Goal: Transaction & Acquisition: Book appointment/travel/reservation

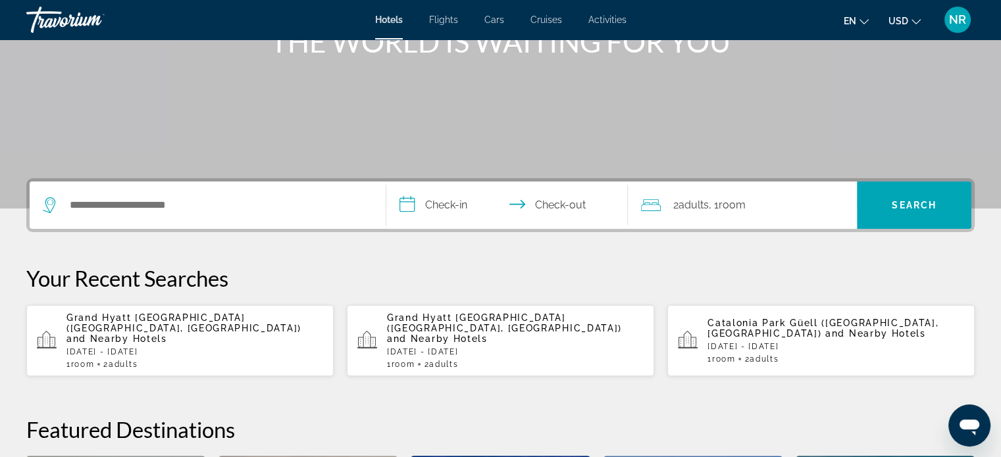
scroll to position [197, 0]
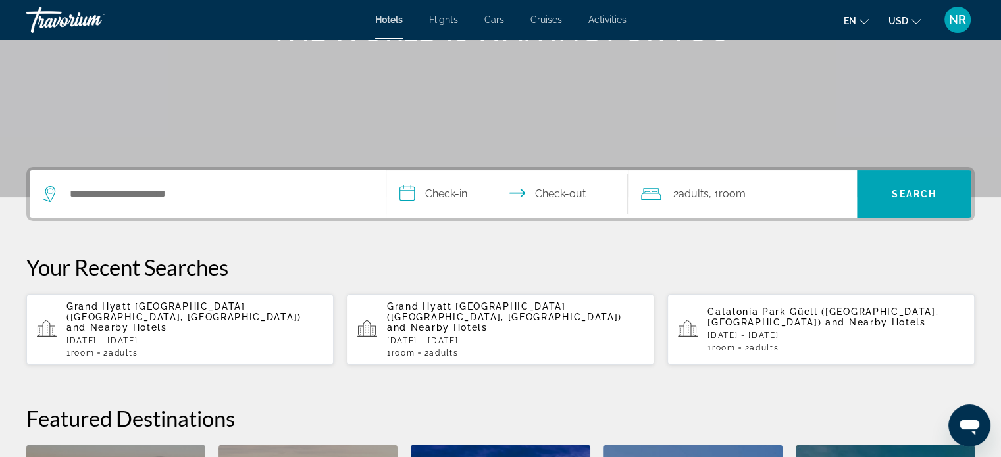
click at [963, 22] on span "NR" at bounding box center [957, 19] width 17 height 13
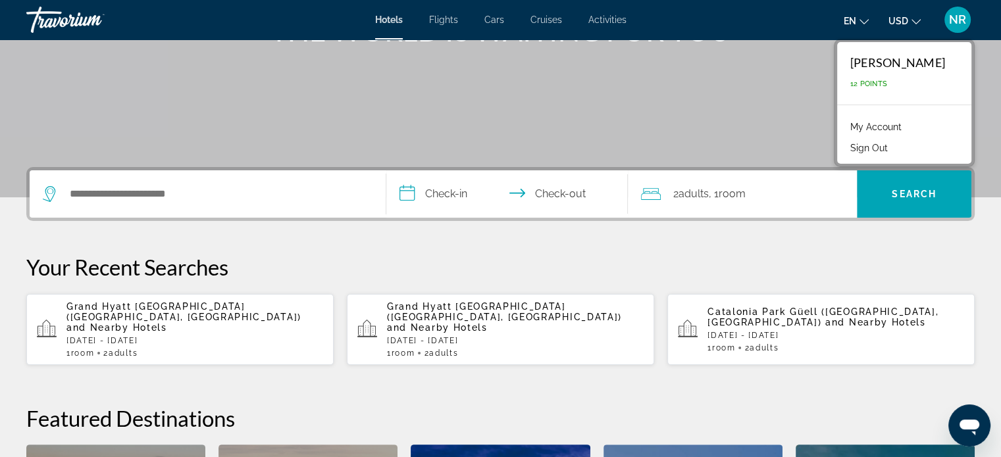
click at [881, 128] on link "My Account" at bounding box center [876, 126] width 64 height 17
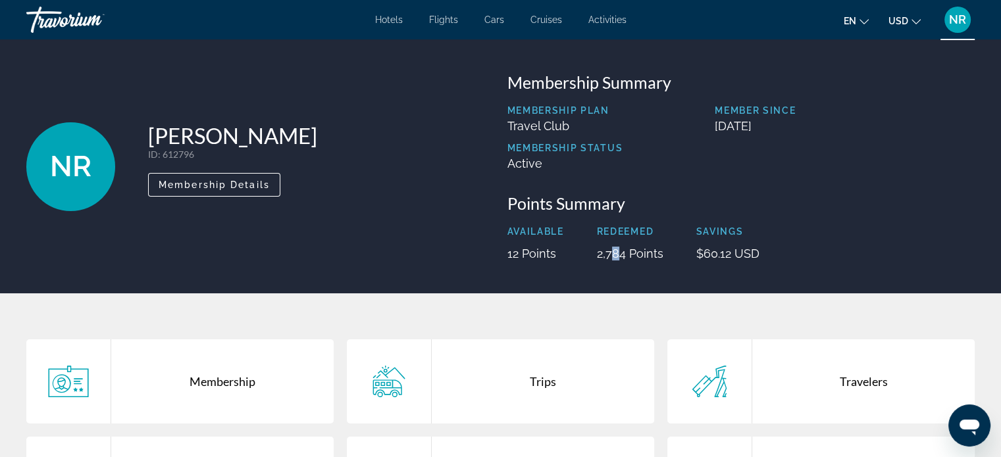
click at [613, 256] on p "2,784 Points" at bounding box center [630, 254] width 66 height 14
click at [386, 24] on link "Hotels" at bounding box center [389, 19] width 28 height 11
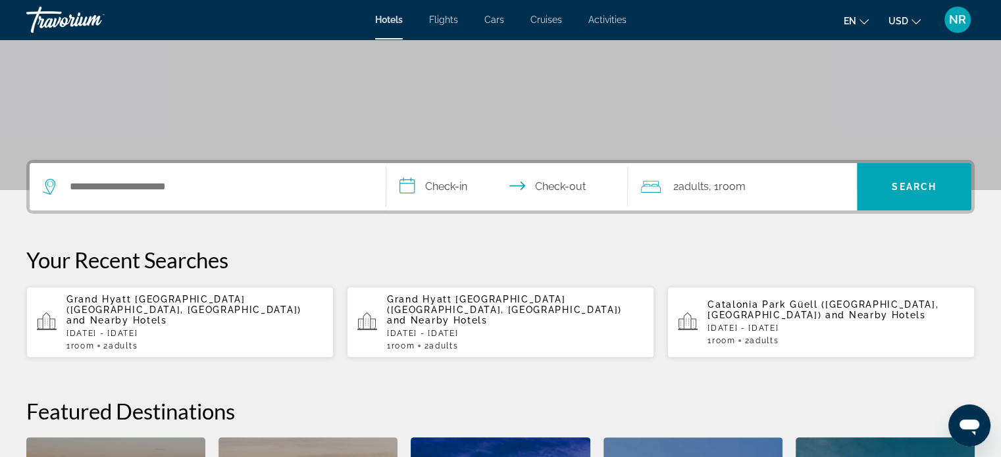
scroll to position [132, 0]
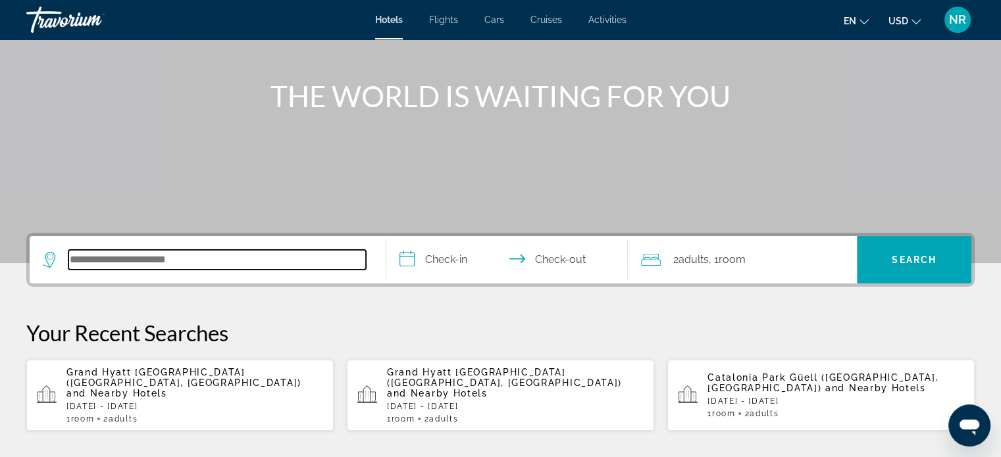
click at [227, 263] on input "Search hotel destination" at bounding box center [216, 260] width 297 height 20
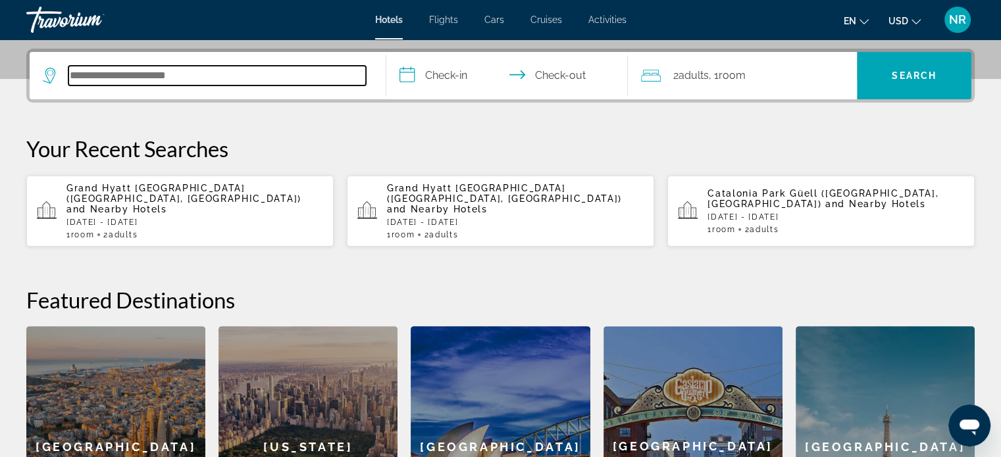
scroll to position [321, 0]
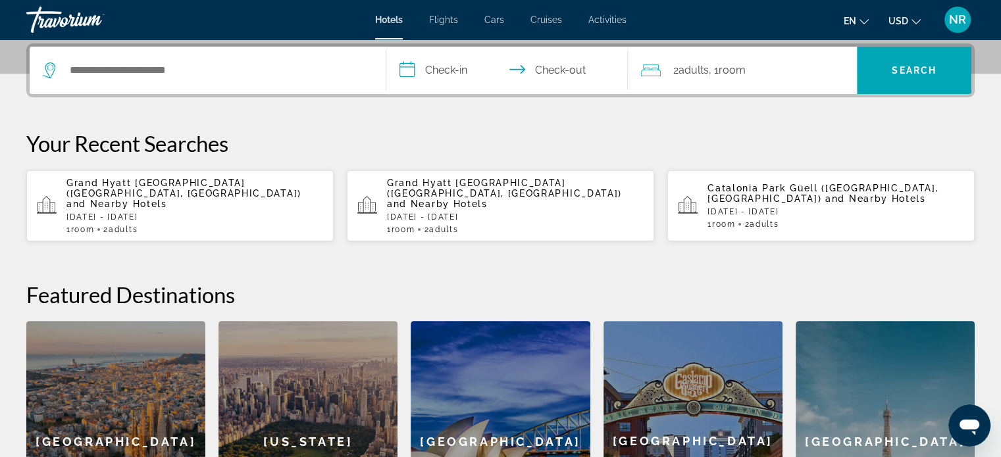
click at [146, 188] on p "Grand Hyatt Istanbul (Istanbul, TR) and Nearby Hotels" at bounding box center [194, 194] width 257 height 32
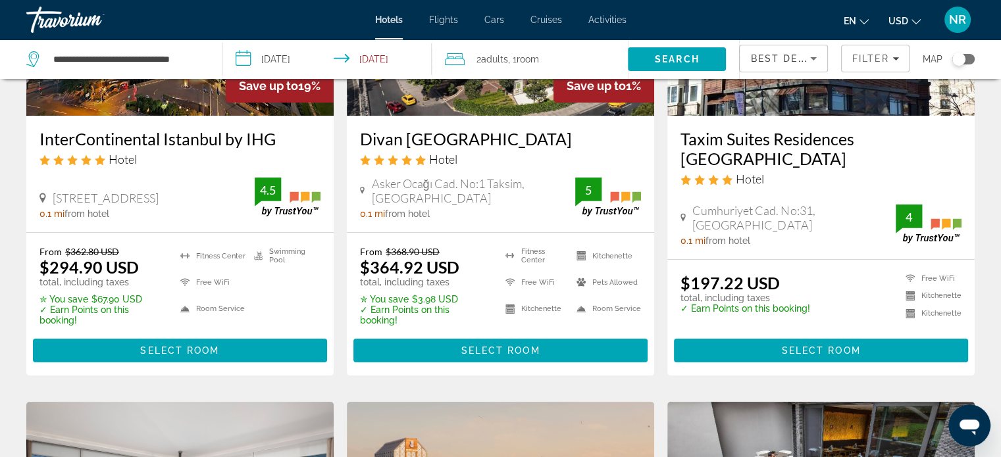
scroll to position [197, 0]
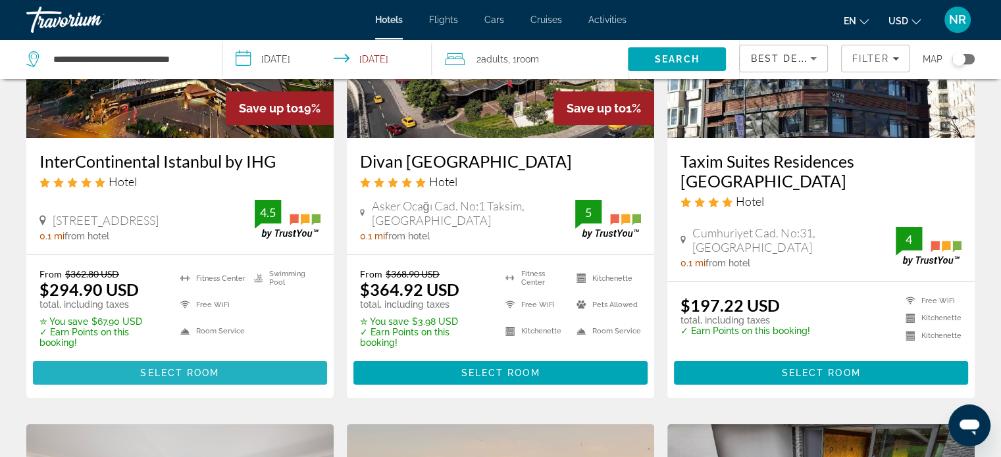
click at [187, 373] on span "Select Room" at bounding box center [179, 373] width 79 height 11
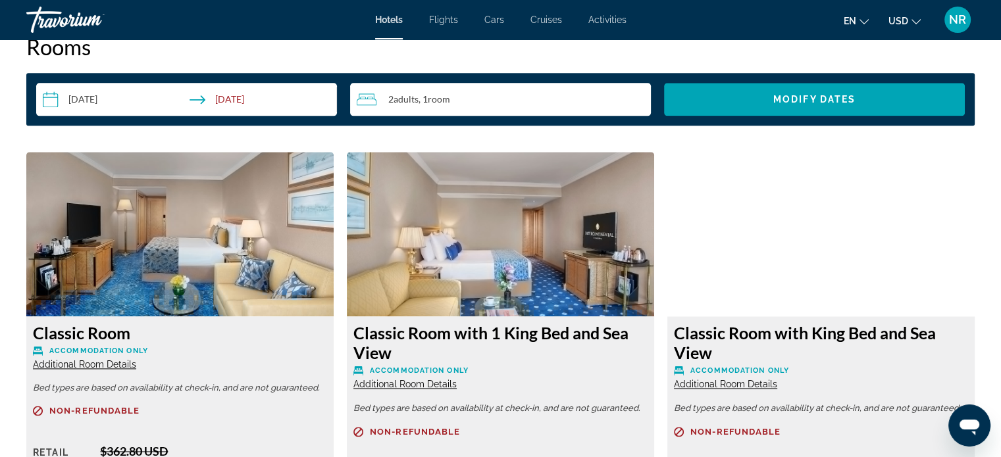
scroll to position [1909, 0]
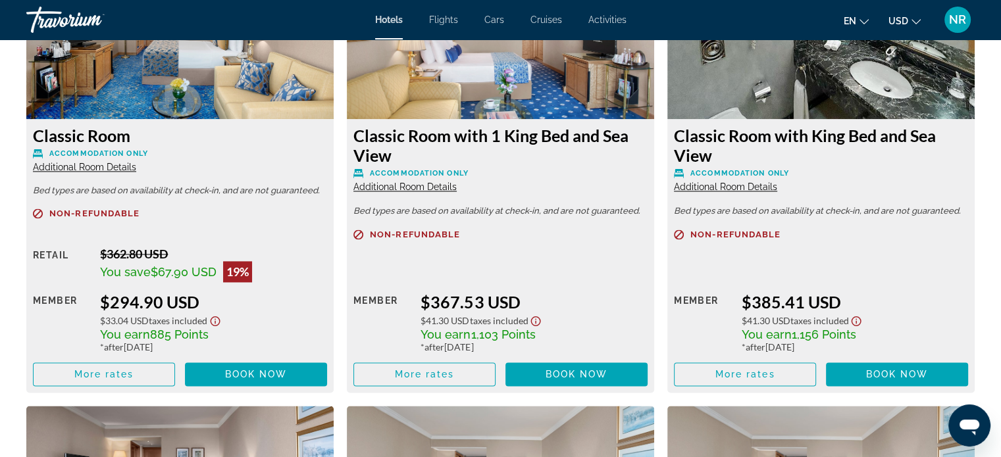
drag, startPoint x: 103, startPoint y: 330, endPoint x: 219, endPoint y: 335, distance: 116.0
click at [219, 335] on div "You earn 885 Points" at bounding box center [213, 334] width 227 height 14
click at [56, 331] on div "Member" at bounding box center [61, 322] width 57 height 61
drag, startPoint x: 99, startPoint y: 269, endPoint x: 224, endPoint y: 279, distance: 125.5
click at [224, 279] on div "Retail $362.80 USD You save $67.90 USD 19% when you redeem Member $294.90 USD $…" at bounding box center [180, 317] width 294 height 140
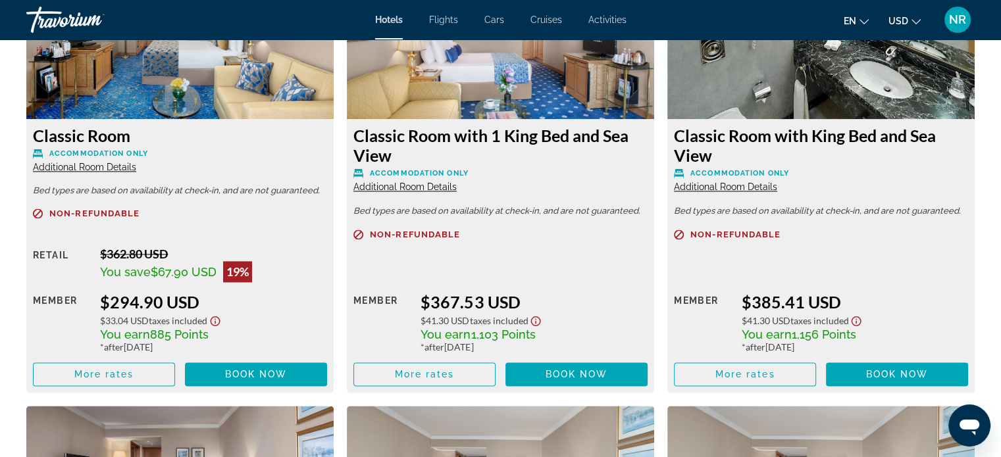
click at [233, 334] on div "You earn 885 Points" at bounding box center [213, 334] width 227 height 14
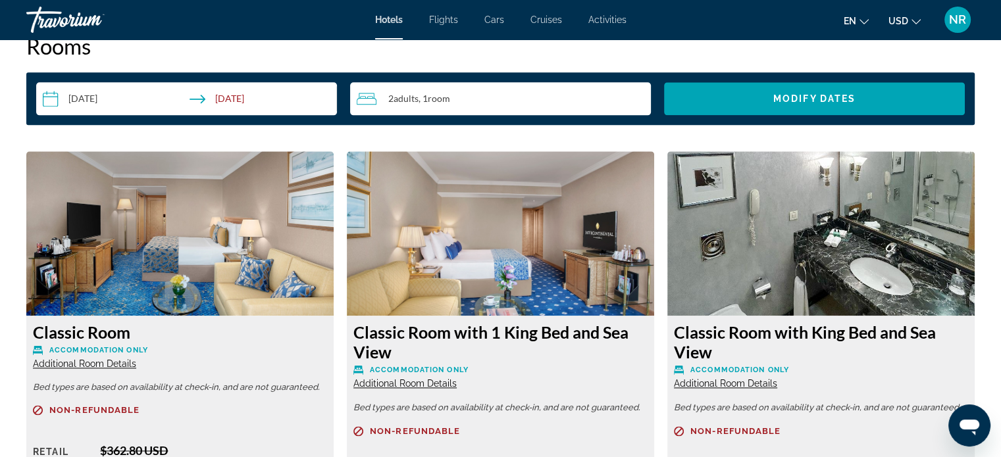
scroll to position [1974, 0]
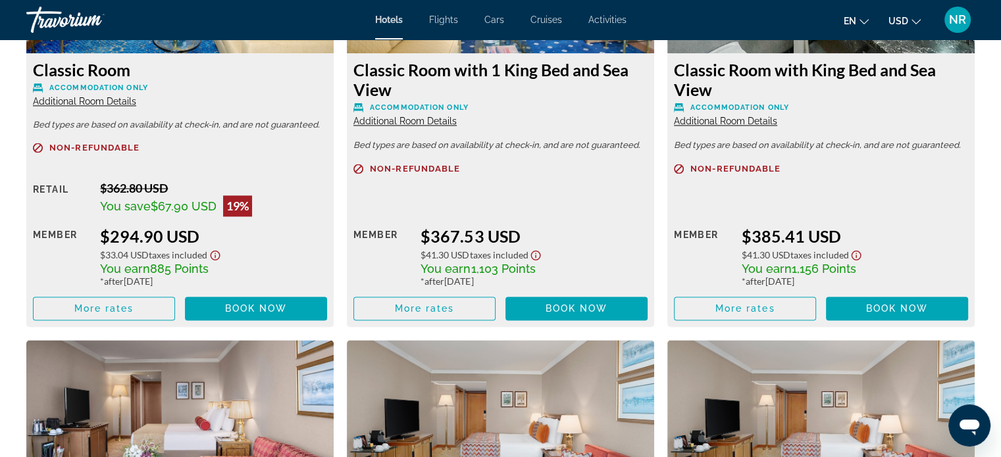
drag, startPoint x: 209, startPoint y: 282, endPoint x: 101, endPoint y: 287, distance: 108.0
click at [101, 287] on div "Retail $362.80 USD You save $67.90 USD 19% when you redeem Member $294.90 USD $…" at bounding box center [180, 251] width 294 height 140
click at [284, 257] on div "$33.04 USD Taxes included" at bounding box center [213, 253] width 227 height 15
drag, startPoint x: 167, startPoint y: 141, endPoint x: 24, endPoint y: 149, distance: 143.1
click at [24, 149] on div "Classic Room Accommodation Only Additional Room Details Bed types are based on …" at bounding box center [180, 108] width 321 height 438
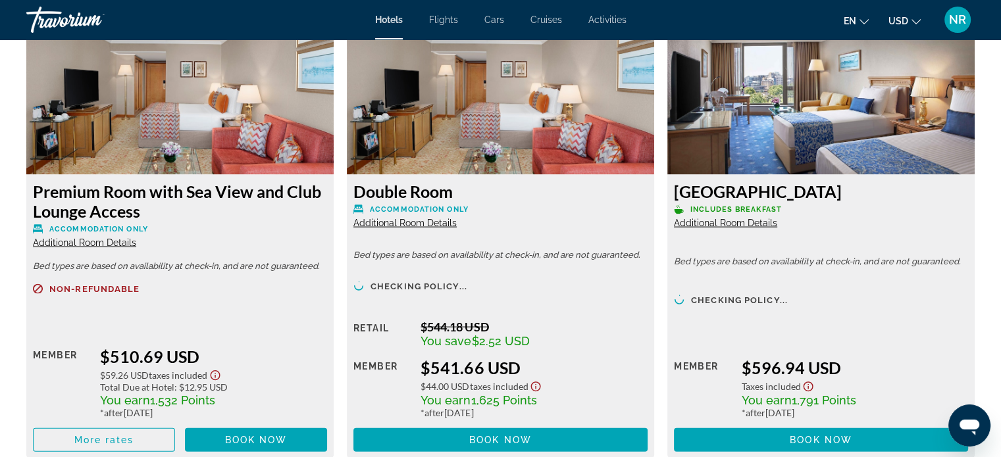
scroll to position [2764, 0]
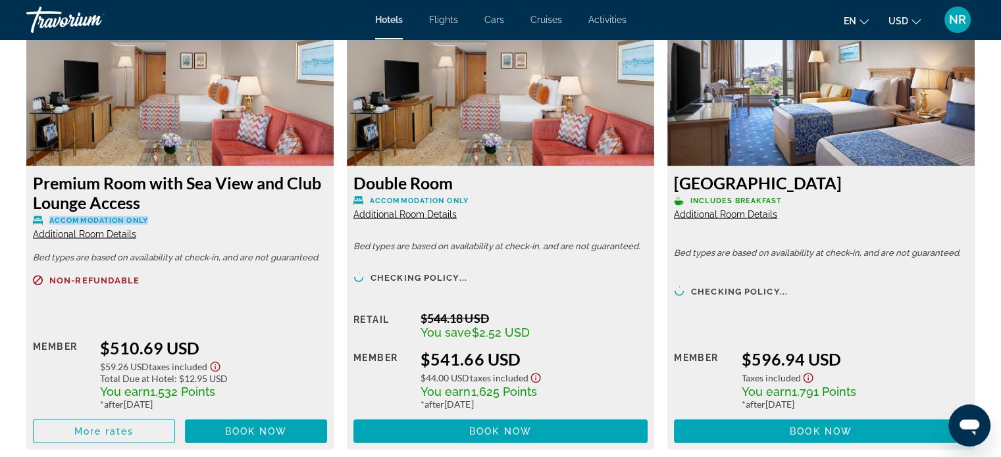
drag, startPoint x: 147, startPoint y: 223, endPoint x: 19, endPoint y: 215, distance: 128.6
click at [20, 215] on div "Premium Room with Sea View and Club Lounge Access Accommodation Only Additional…" at bounding box center [180, 226] width 321 height 448
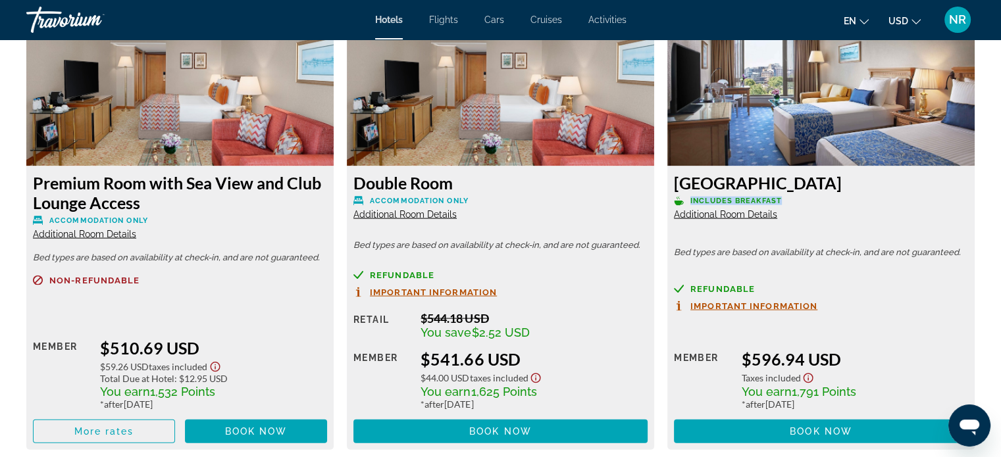
drag, startPoint x: 804, startPoint y: 197, endPoint x: 684, endPoint y: 201, distance: 120.5
click at [684, 201] on p "Includes Breakfast" at bounding box center [821, 201] width 294 height 10
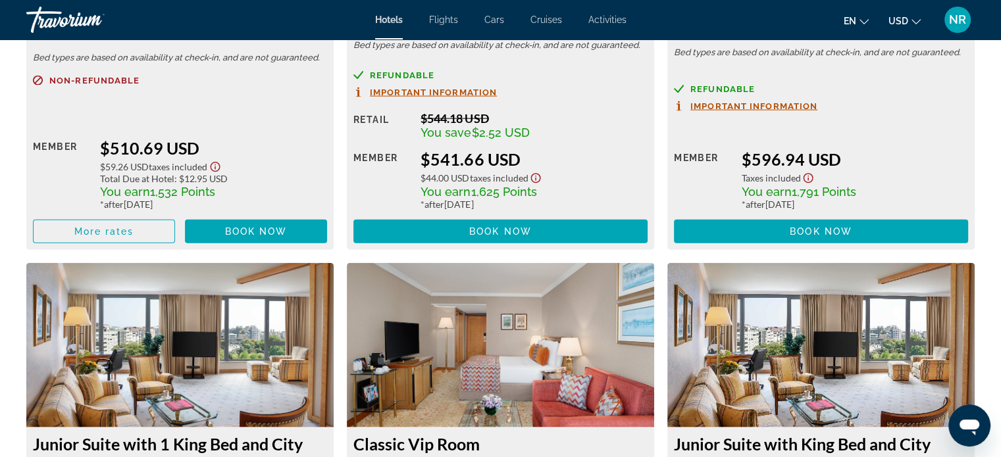
scroll to position [2962, 0]
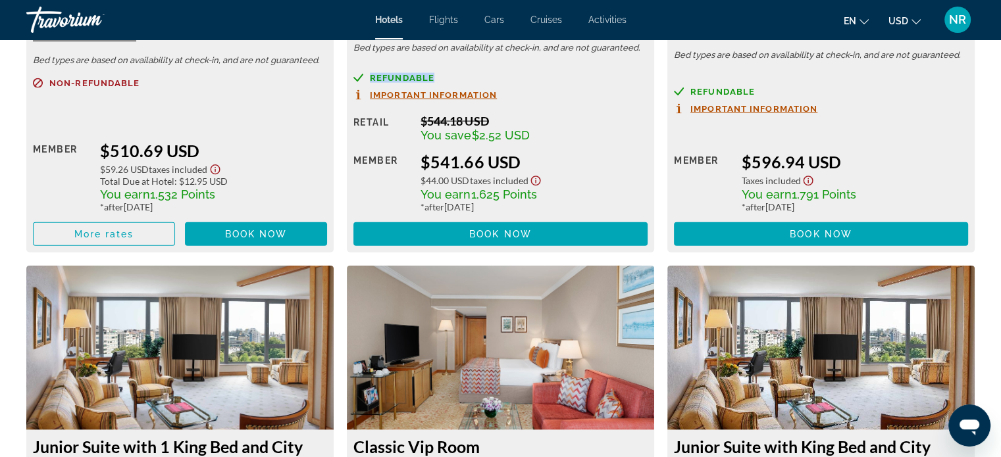
drag, startPoint x: 442, startPoint y: 73, endPoint x: 346, endPoint y: 74, distance: 96.7
click at [346, 74] on div "Double Room Accommodation Only Additional Room Details Bed types are based on a…" at bounding box center [500, 29] width 321 height 448
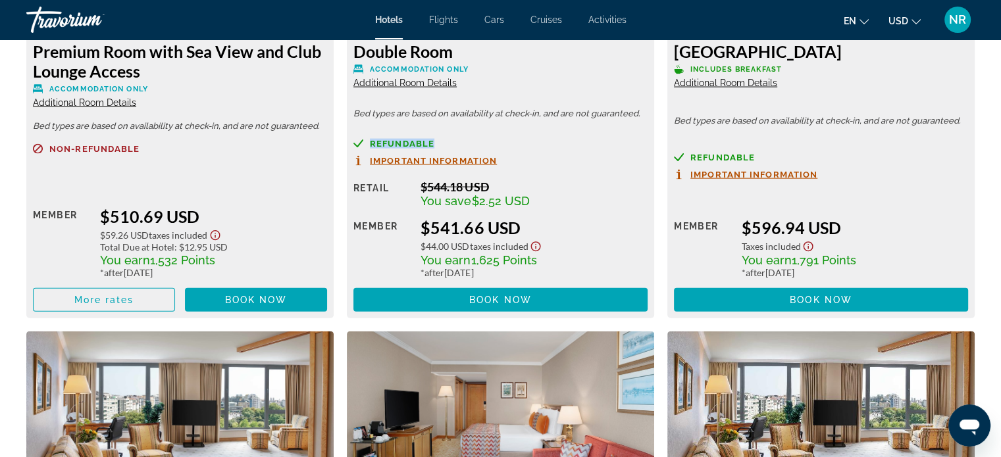
click at [450, 161] on span "Important Information" at bounding box center [433, 161] width 127 height 9
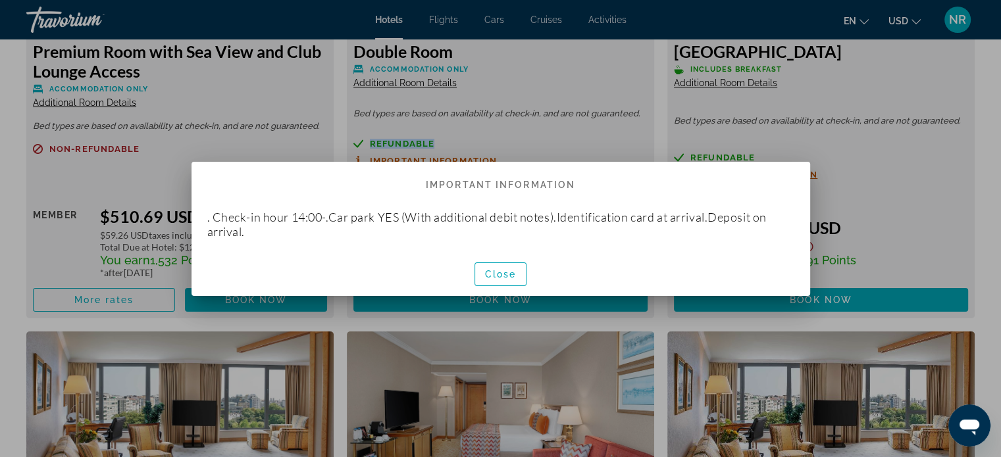
scroll to position [0, 0]
click at [496, 273] on span "Close" at bounding box center [501, 274] width 32 height 11
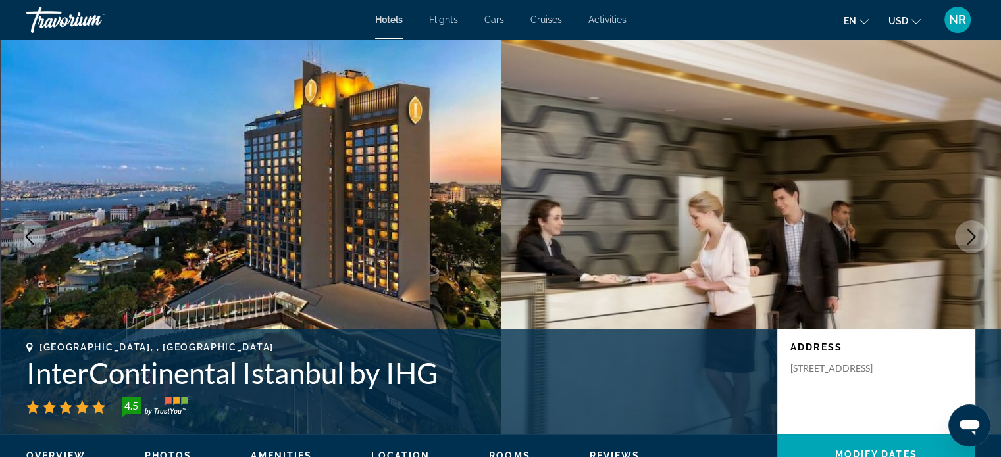
scroll to position [2896, 0]
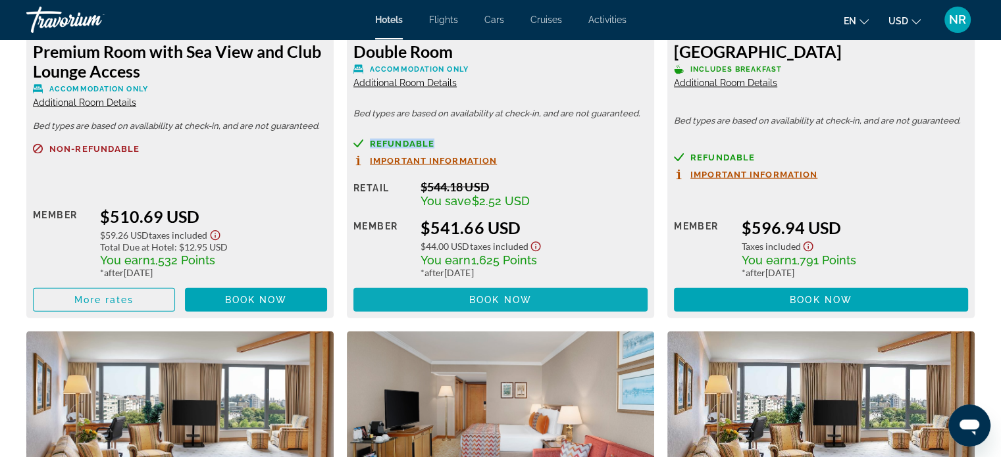
click at [492, 301] on span "Book now" at bounding box center [500, 300] width 63 height 11
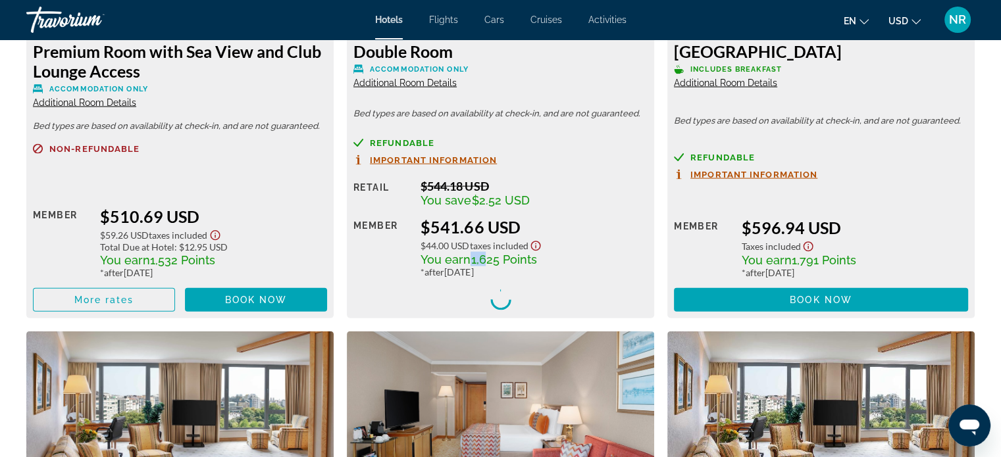
click at [469, 261] on span "You earn 1,625 Points" at bounding box center [479, 260] width 116 height 14
click at [562, 280] on div "Retail $544.18 USD You save $2.52 USD when you redeem Member $541.66 USD $44.00…" at bounding box center [500, 245] width 294 height 133
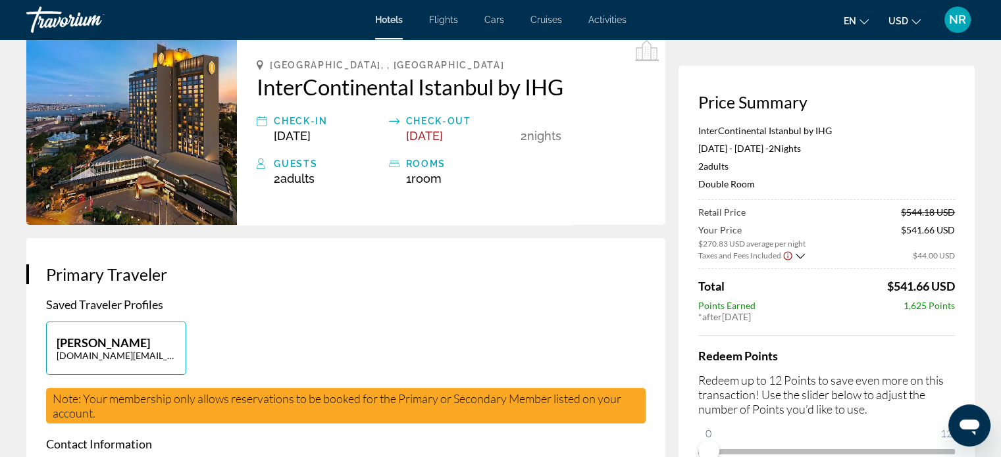
scroll to position [66, 0]
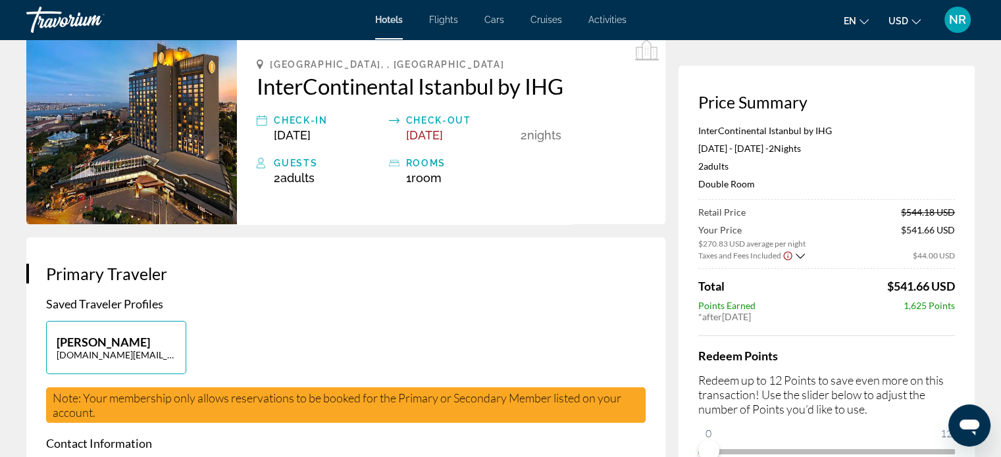
click at [799, 257] on icon "Show Taxes and Fees breakdown" at bounding box center [800, 255] width 9 height 5
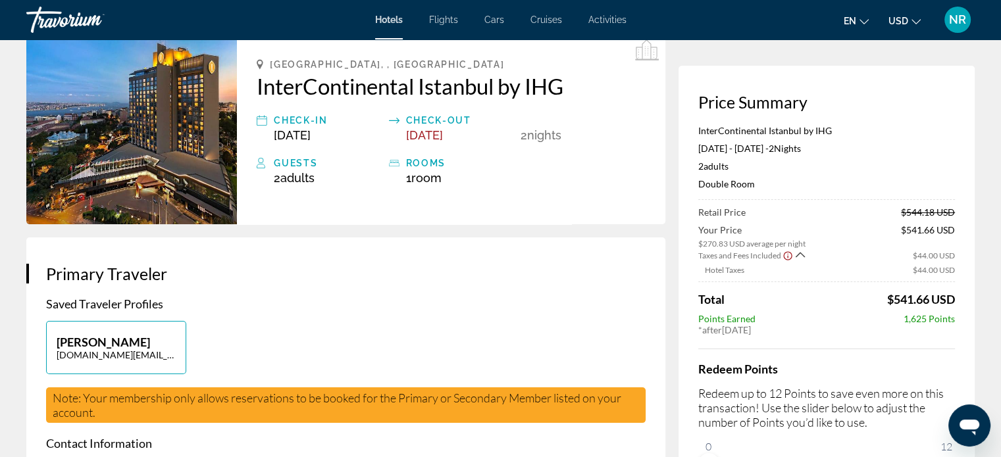
click at [798, 254] on icon "Show Taxes and Fees breakdown" at bounding box center [800, 254] width 9 height 11
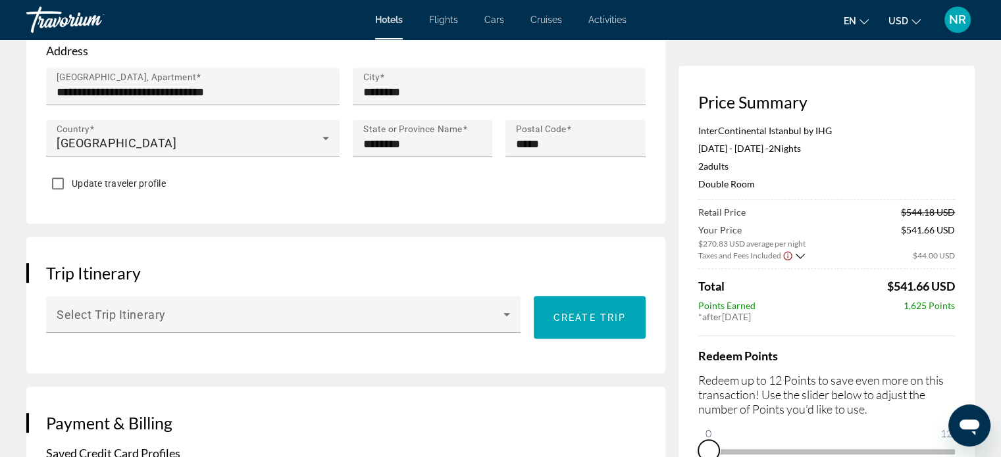
scroll to position [590, 0]
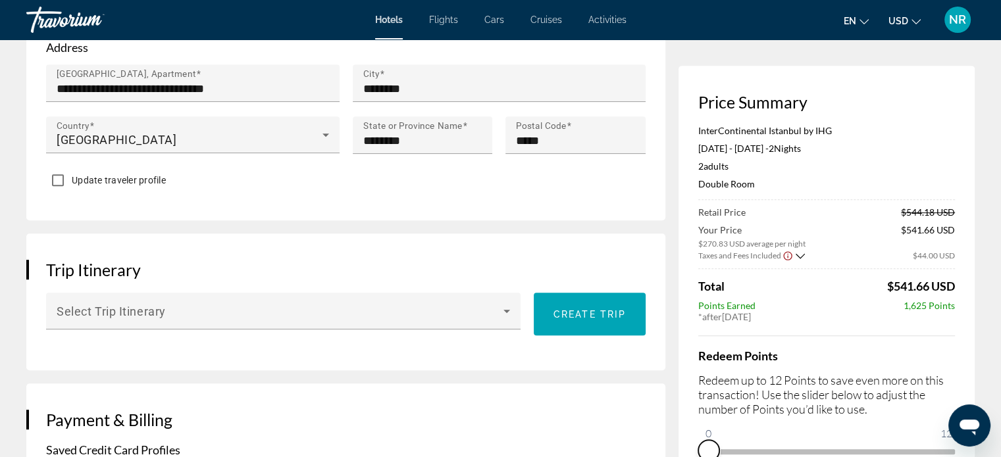
drag, startPoint x: 740, startPoint y: 455, endPoint x: 690, endPoint y: 458, distance: 50.1
drag, startPoint x: 918, startPoint y: 307, endPoint x: 901, endPoint y: 304, distance: 17.4
click at [901, 304] on div "Points Earned 1,625 Points" at bounding box center [826, 305] width 257 height 11
drag, startPoint x: 777, startPoint y: 316, endPoint x: 692, endPoint y: 313, distance: 85.0
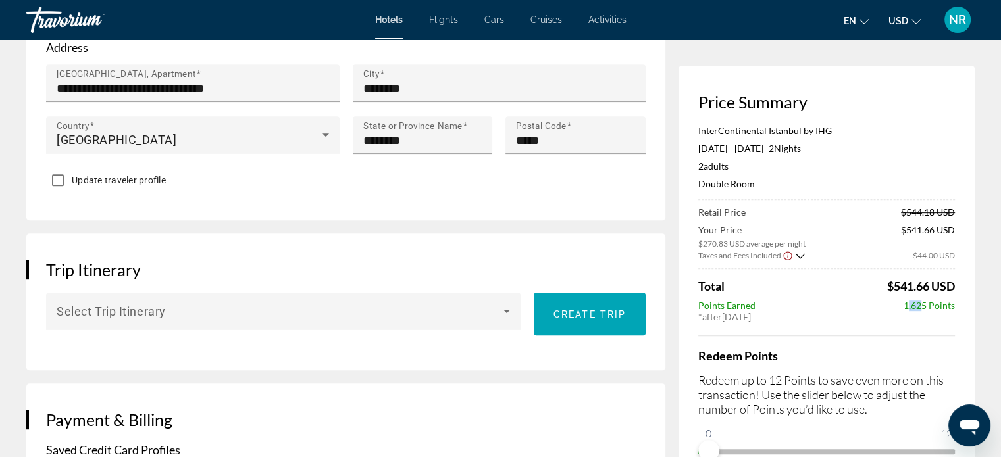
click at [692, 313] on div "Price Summary InterContinental Istanbul by IHG Dec 18, 2025 - Dec 20, 2025 - 2 …" at bounding box center [827, 277] width 296 height 423
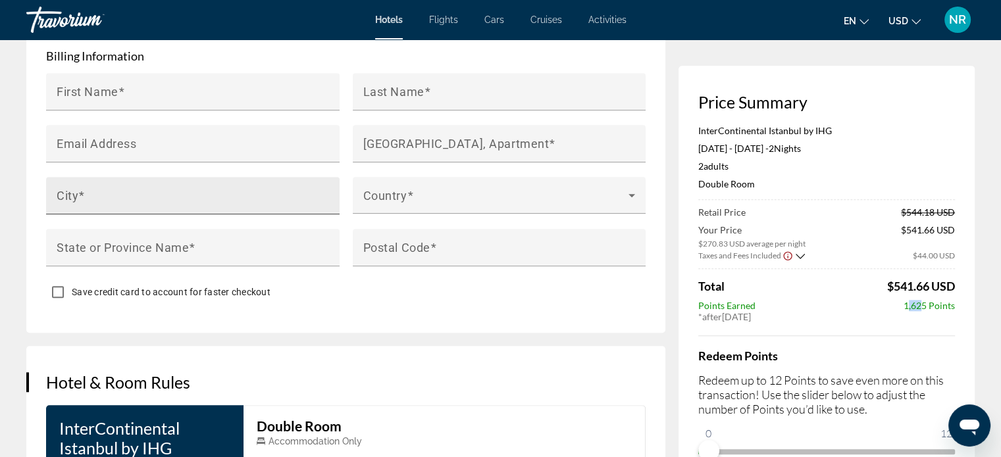
scroll to position [1512, 0]
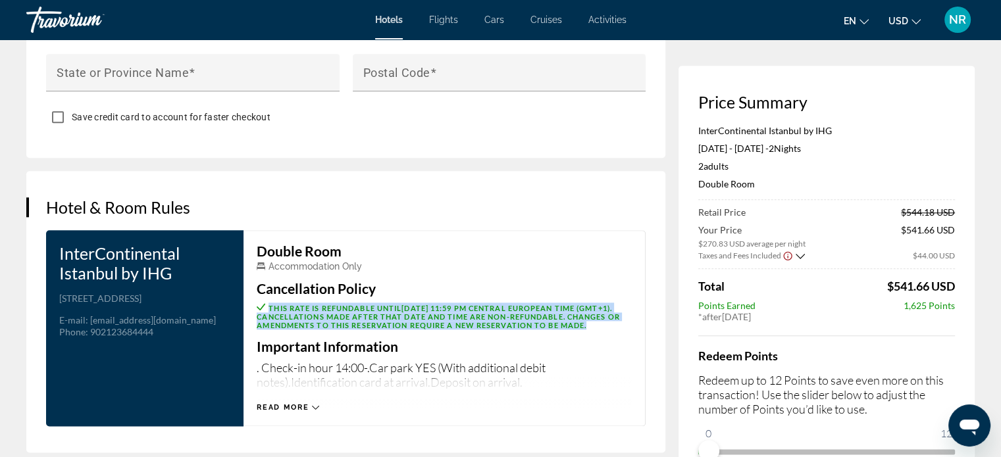
drag, startPoint x: 284, startPoint y: 331, endPoint x: 254, endPoint y: 306, distance: 39.3
click at [254, 306] on div "Double Room Accommodation Only Cancellation Policy This rate is refundable unti…" at bounding box center [445, 328] width 402 height 196
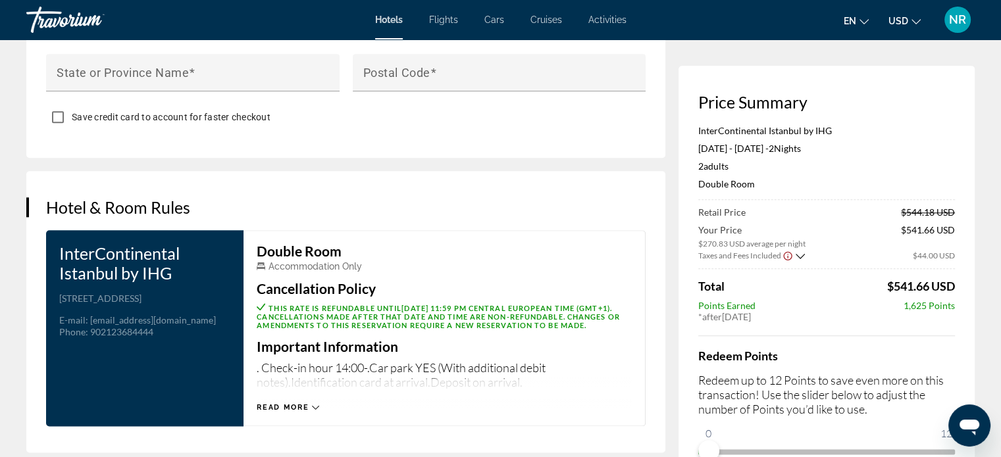
click at [483, 240] on div "Double Room Accommodation Only Cancellation Policy This rate is refundable unti…" at bounding box center [445, 328] width 402 height 196
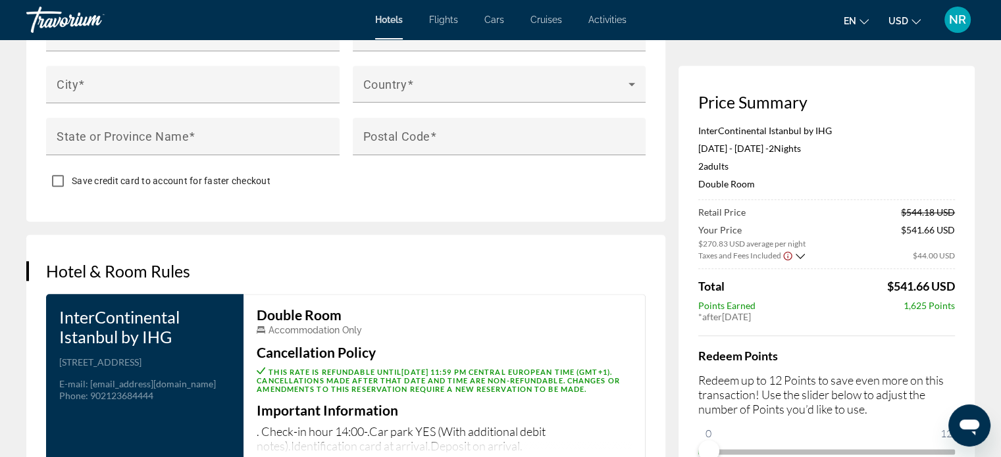
scroll to position [1446, 0]
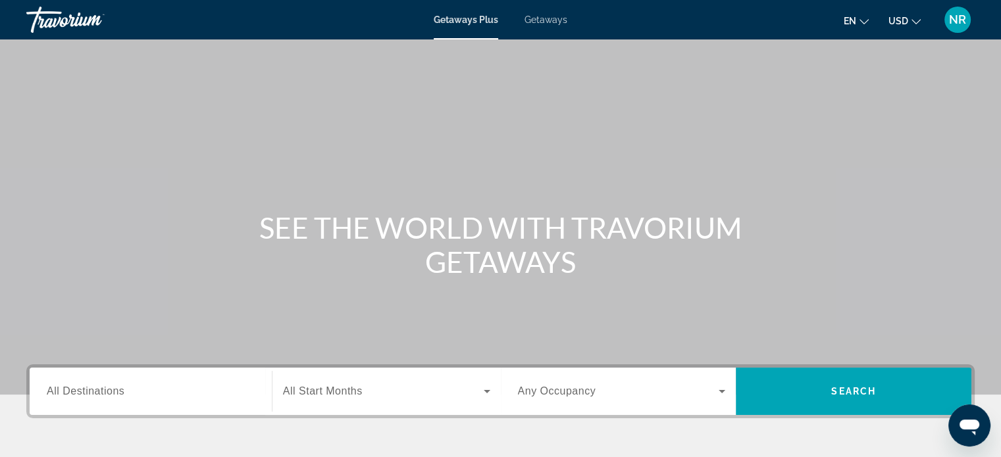
click at [542, 17] on span "Getaways" at bounding box center [546, 19] width 43 height 11
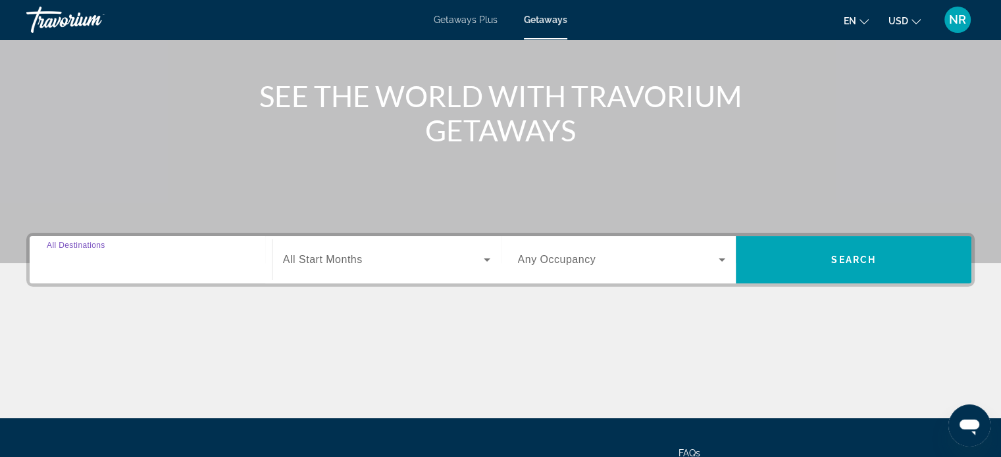
click at [153, 262] on input "Destination All Destinations" at bounding box center [151, 261] width 208 height 16
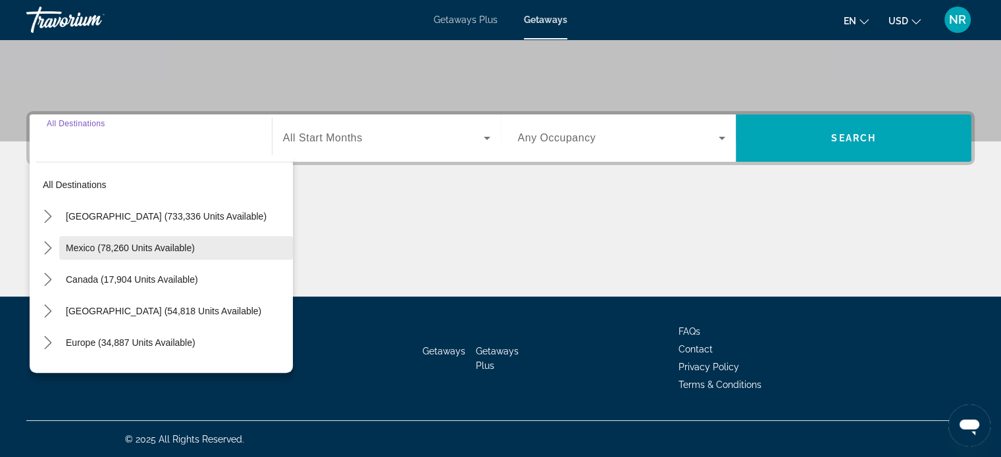
scroll to position [66, 0]
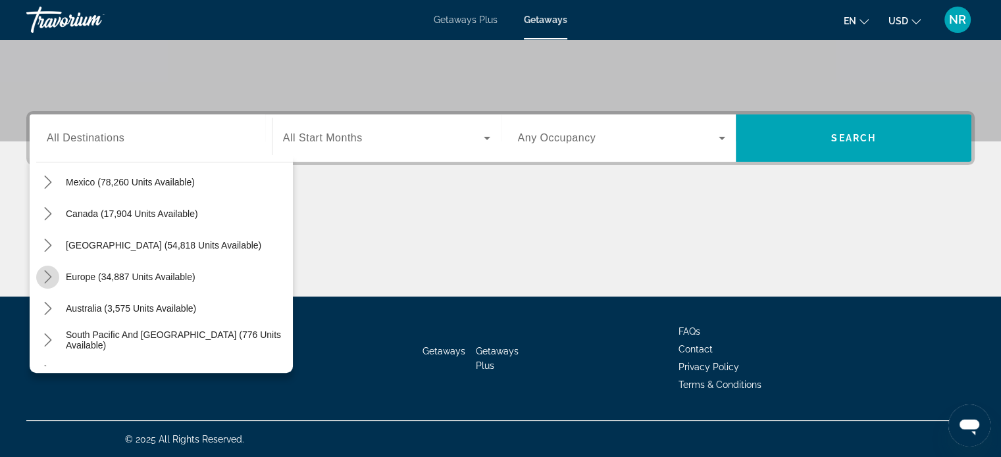
click at [45, 275] on icon "Toggle Europe (34,887 units available) submenu" at bounding box center [47, 276] width 13 height 13
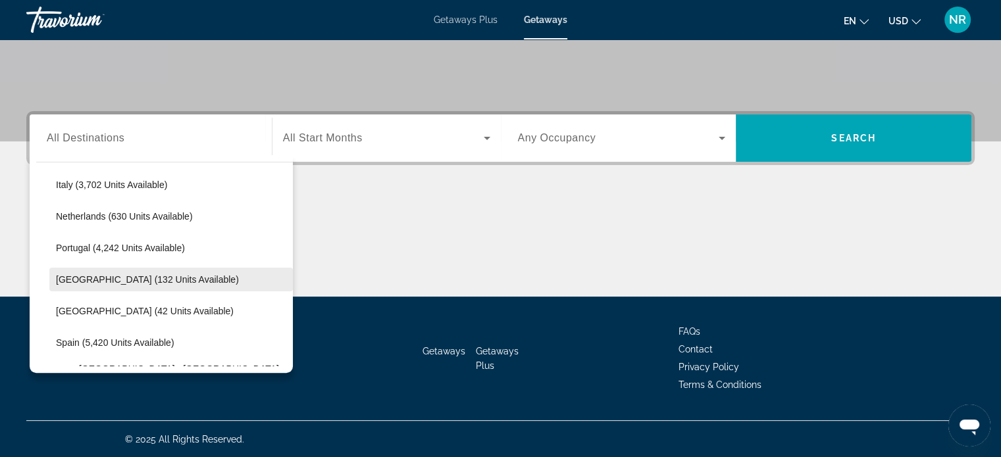
scroll to position [559, 0]
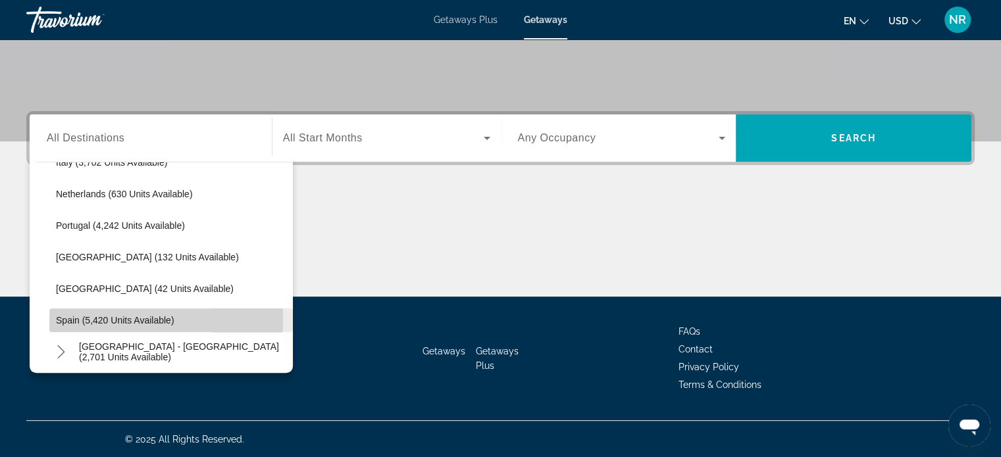
click at [80, 319] on span "Spain (5,420 units available)" at bounding box center [115, 320] width 118 height 11
type input "**********"
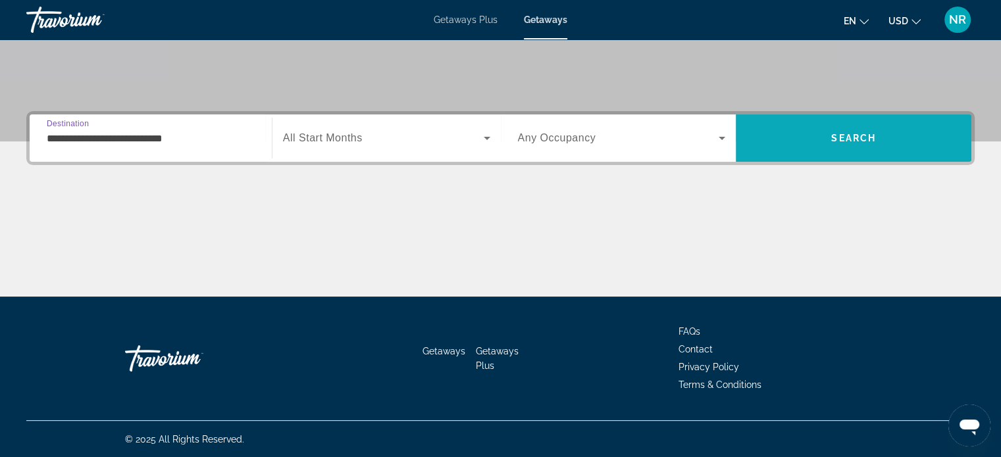
click at [867, 134] on span "Search" at bounding box center [853, 138] width 45 height 11
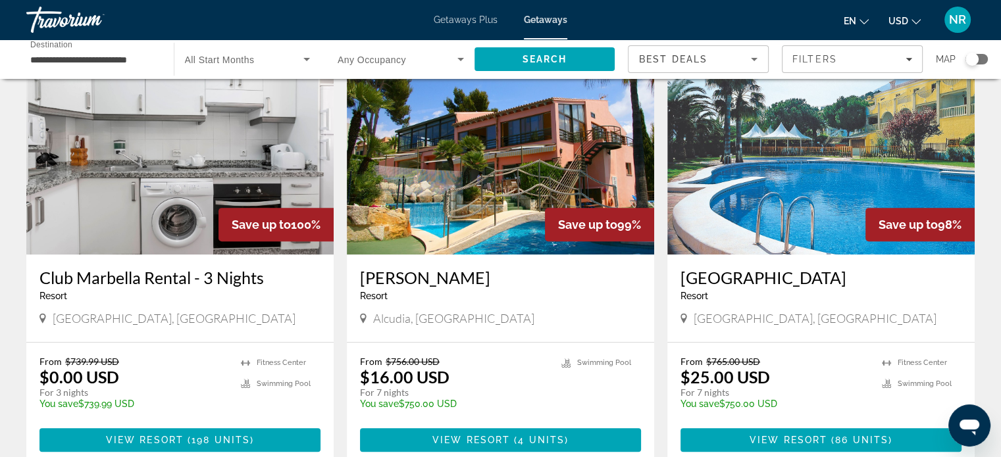
scroll to position [592, 0]
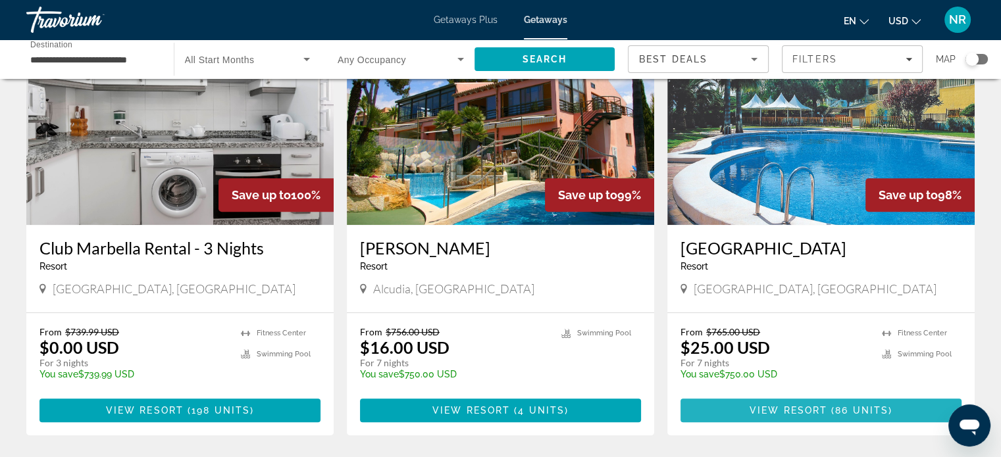
click at [807, 405] on span "View Resort" at bounding box center [789, 410] width 78 height 11
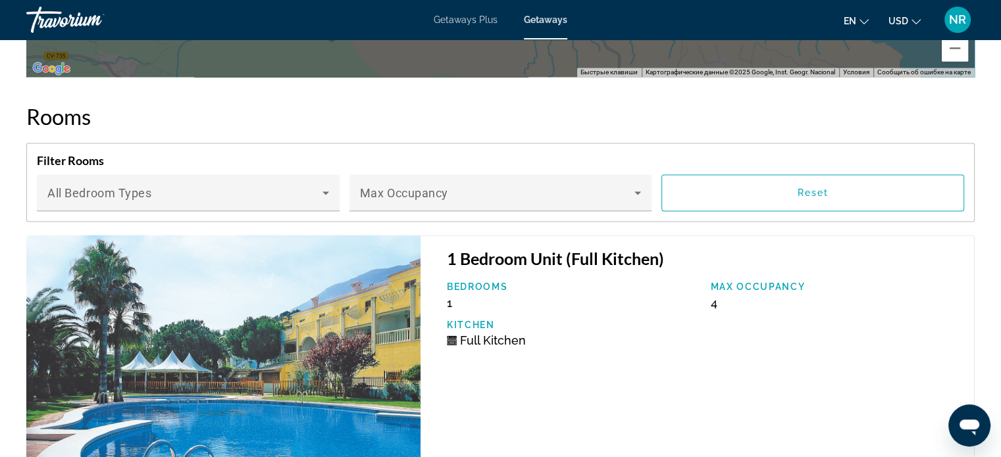
scroll to position [2040, 0]
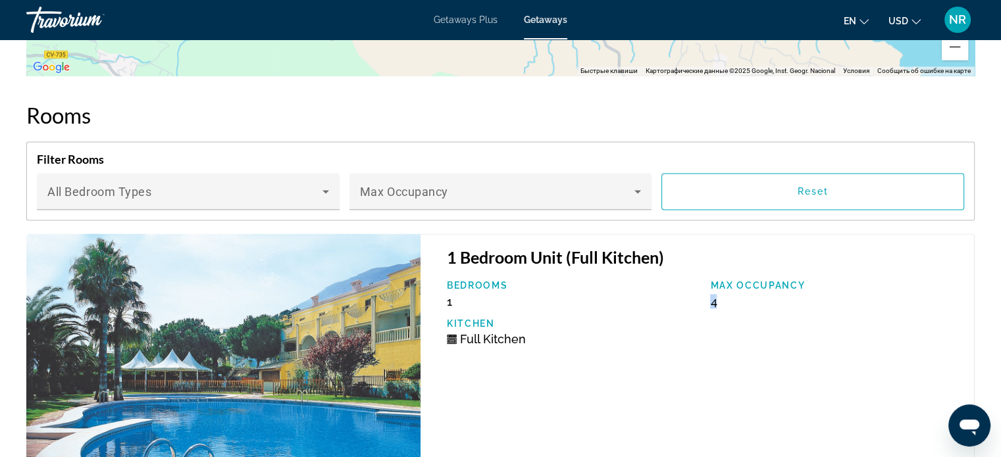
drag, startPoint x: 734, startPoint y: 305, endPoint x: 706, endPoint y: 297, distance: 30.0
click at [706, 297] on div "Max Occupancy 4" at bounding box center [836, 294] width 264 height 28
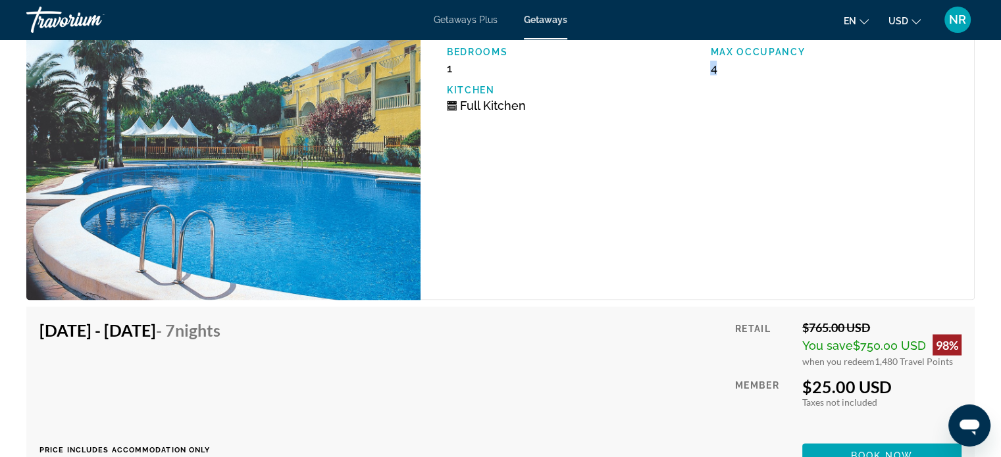
scroll to position [2303, 0]
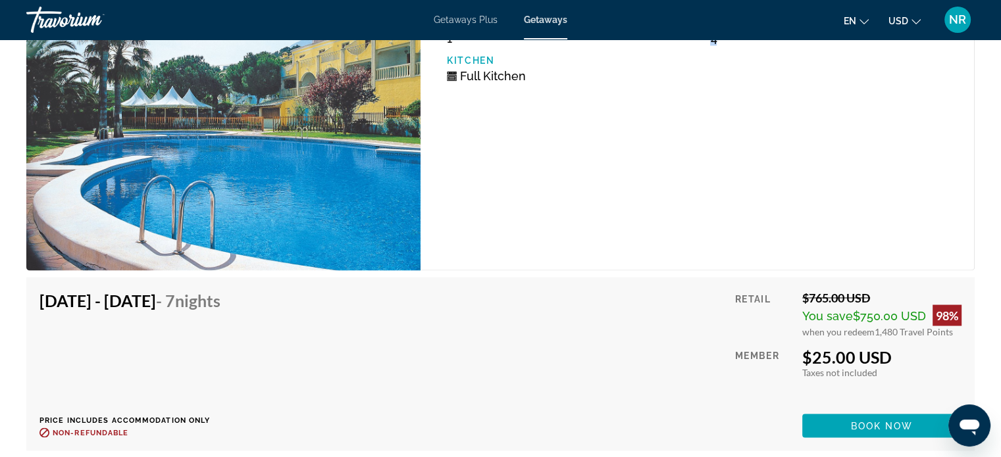
drag, startPoint x: 813, startPoint y: 329, endPoint x: 955, endPoint y: 331, distance: 141.5
click at [955, 331] on div "when you redeem 1,480 Travel Points" at bounding box center [881, 331] width 159 height 11
click at [434, 357] on div "[DATE] - [DATE] - 7 Nights Price includes accommodation only Refundable until :…" at bounding box center [500, 363] width 922 height 147
drag, startPoint x: 39, startPoint y: 293, endPoint x: 228, endPoint y: 299, distance: 189.0
click at [220, 299] on h4 "[DATE] - [DATE] - 7 Nights" at bounding box center [129, 300] width 181 height 20
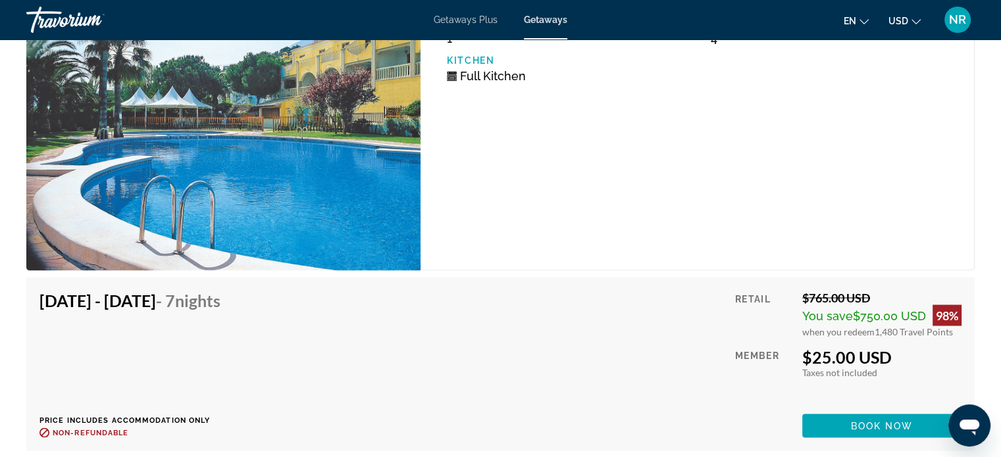
click at [623, 122] on div "1 Bedroom Unit (Full Kitchen) Bedrooms 1 Max Occupancy 4 Kitchen Full Kitchen" at bounding box center [698, 120] width 554 height 300
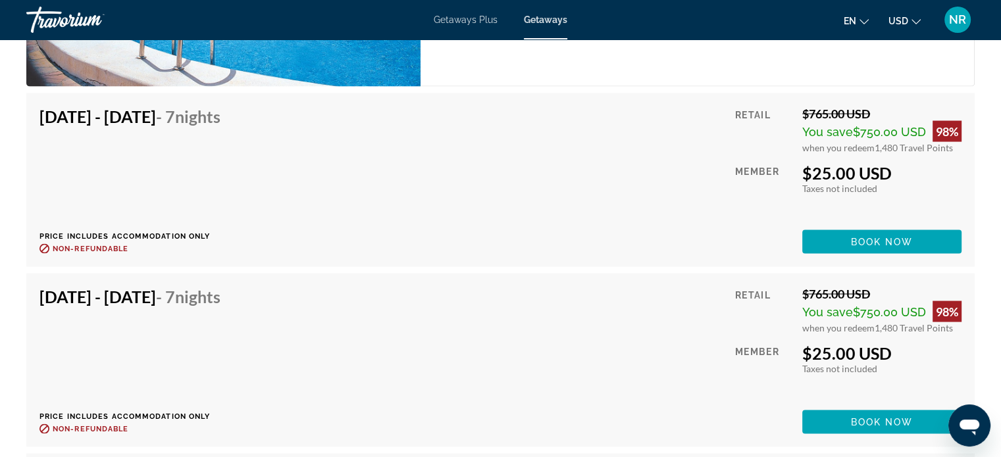
scroll to position [2501, 0]
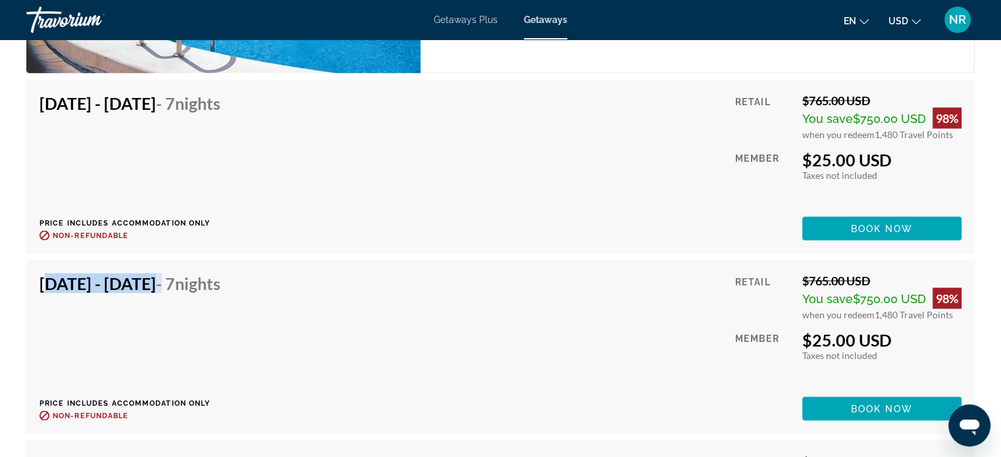
drag, startPoint x: 41, startPoint y: 278, endPoint x: 242, endPoint y: 293, distance: 202.0
click at [220, 293] on div "[DATE] - [DATE] - 7 Nights" at bounding box center [129, 286] width 181 height 26
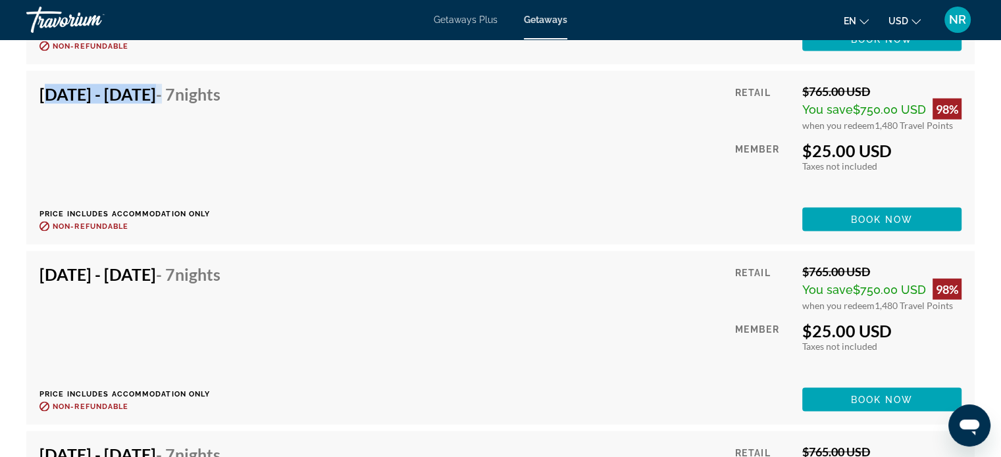
scroll to position [2698, 0]
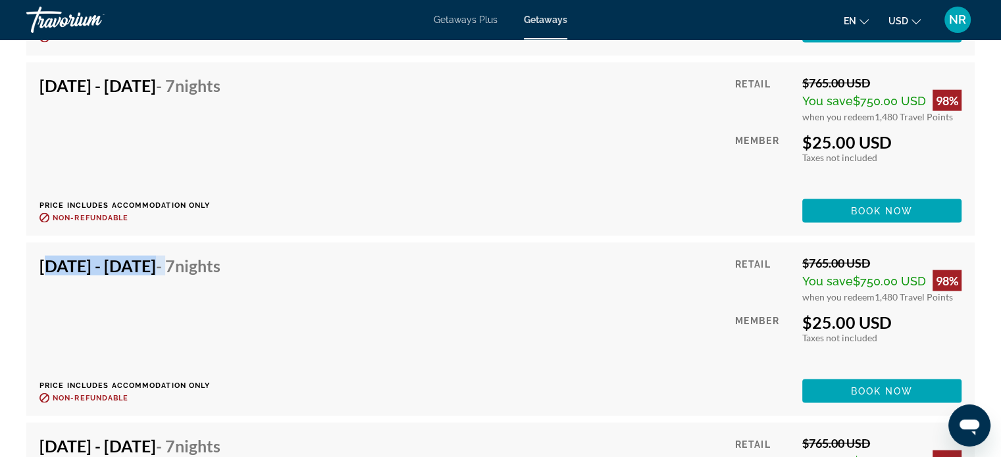
drag, startPoint x: 38, startPoint y: 264, endPoint x: 242, endPoint y: 287, distance: 206.0
click at [242, 287] on div "[DATE] - [DATE] - 7 Nights Price includes accommodation only Refundable until :…" at bounding box center [500, 330] width 948 height 174
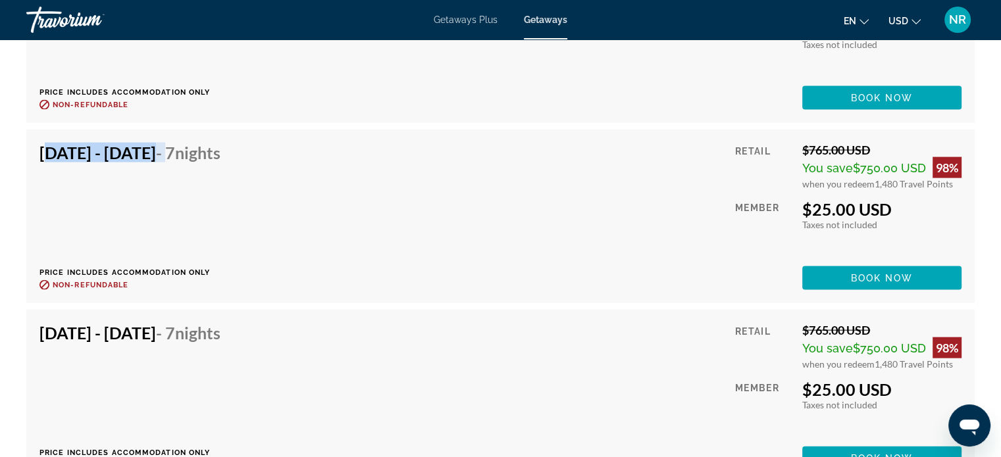
scroll to position [2896, 0]
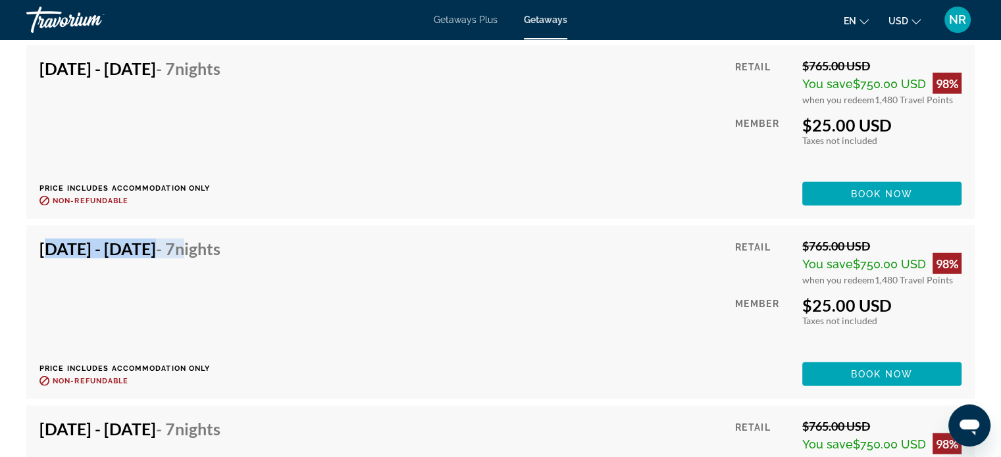
drag, startPoint x: 58, startPoint y: 247, endPoint x: 275, endPoint y: 263, distance: 217.8
click at [230, 263] on div "[DATE] - [DATE] - 7 Nights Price includes accommodation only Refundable until :…" at bounding box center [134, 312] width 191 height 147
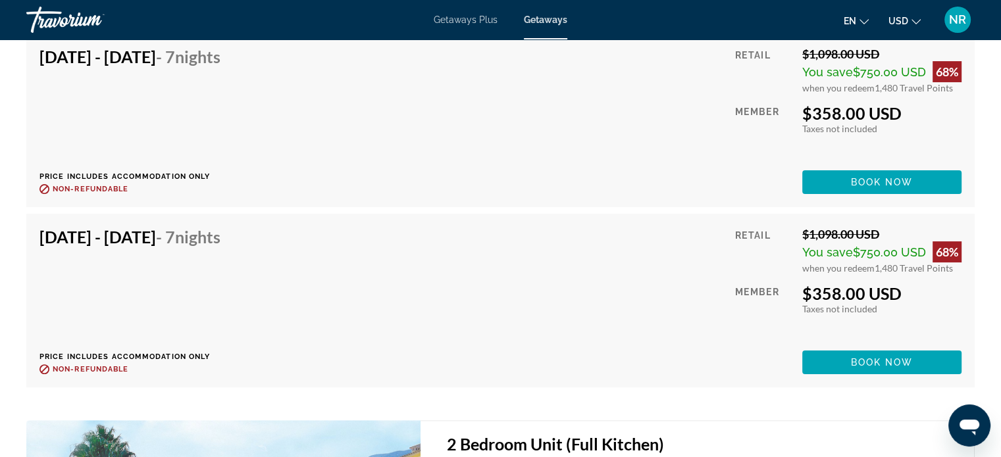
scroll to position [5265, 0]
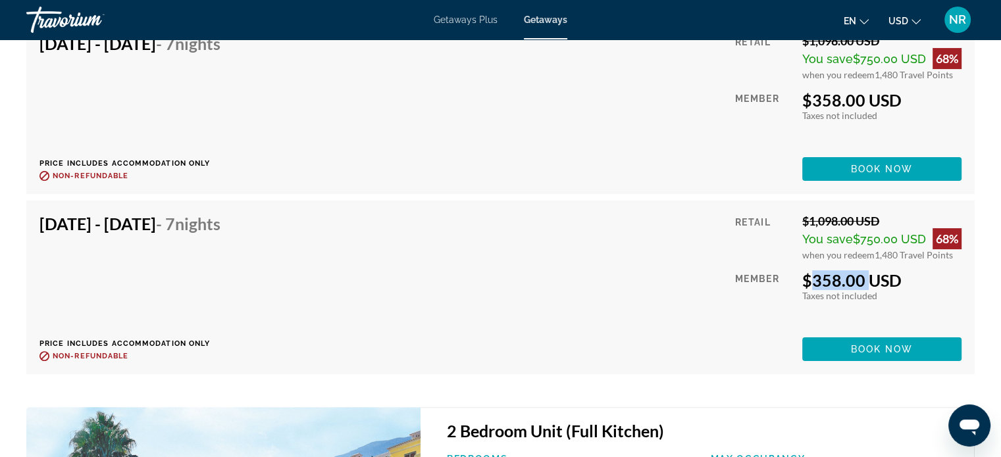
drag, startPoint x: 861, startPoint y: 278, endPoint x: 796, endPoint y: 279, distance: 64.5
click at [796, 279] on div "Retail $1,098.00 USD You save $750.00 USD 68% when you redeem 1,480 Travel Poin…" at bounding box center [848, 287] width 226 height 147
click at [439, 268] on div "[DATE] - [DATE] - 7 Nights Price includes accommodation only Refundable until :…" at bounding box center [500, 287] width 922 height 147
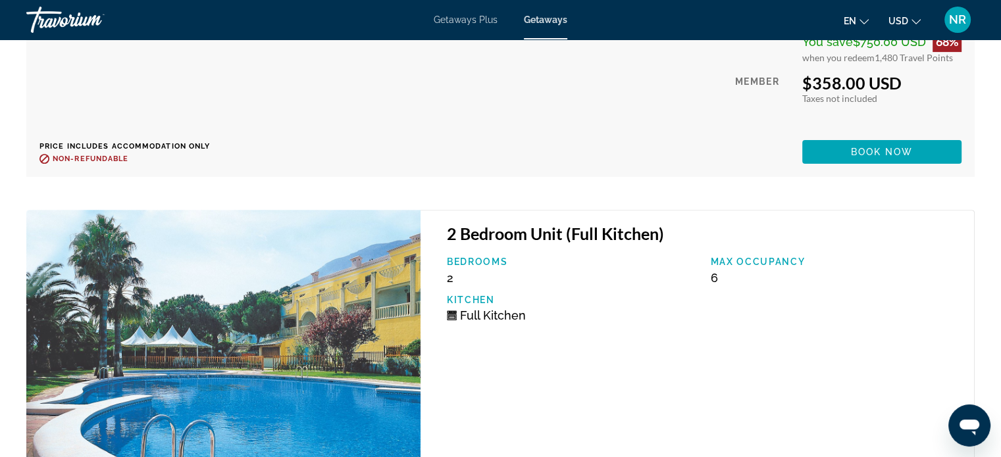
drag, startPoint x: 453, startPoint y: 228, endPoint x: 446, endPoint y: 228, distance: 7.2
click at [450, 228] on h3 "2 Bedroom Unit (Full Kitchen)" at bounding box center [704, 234] width 514 height 20
click at [462, 273] on div "Bedrooms 2" at bounding box center [572, 271] width 264 height 28
click at [729, 274] on div "Max Occupancy 6" at bounding box center [836, 271] width 264 height 28
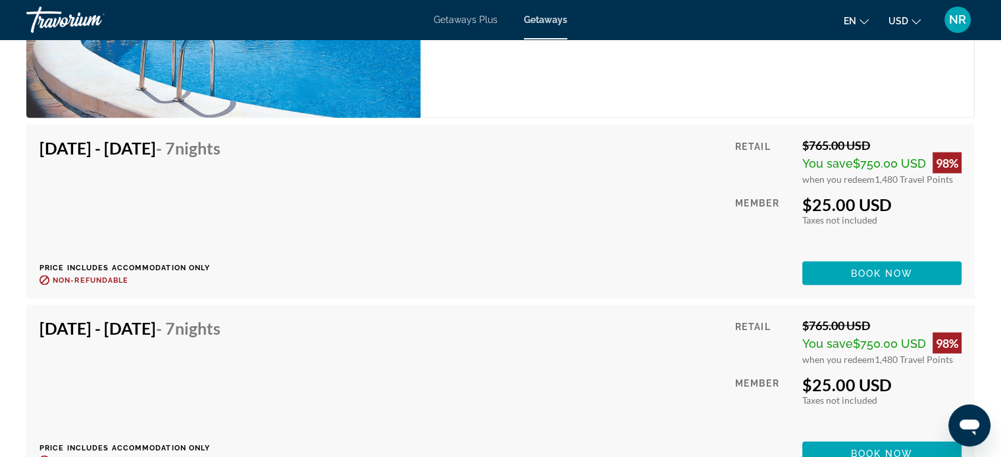
scroll to position [2435, 0]
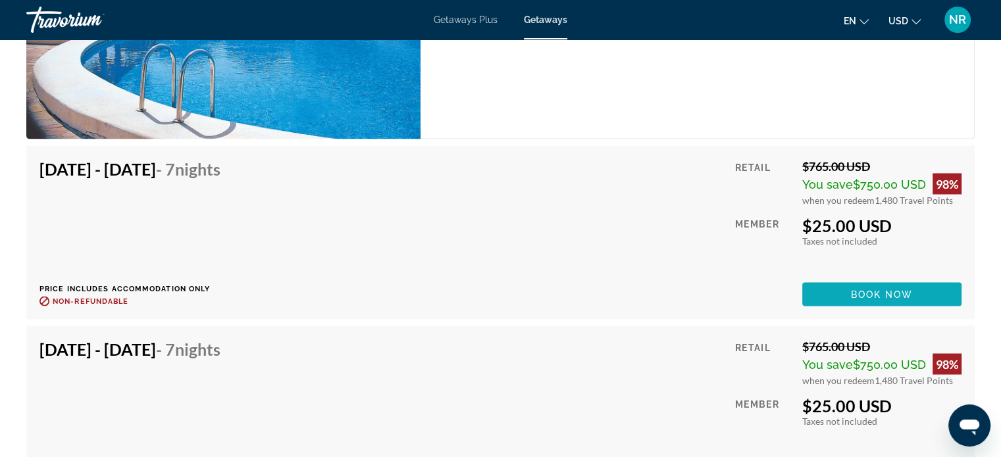
click at [883, 294] on span "Book now" at bounding box center [882, 294] width 63 height 11
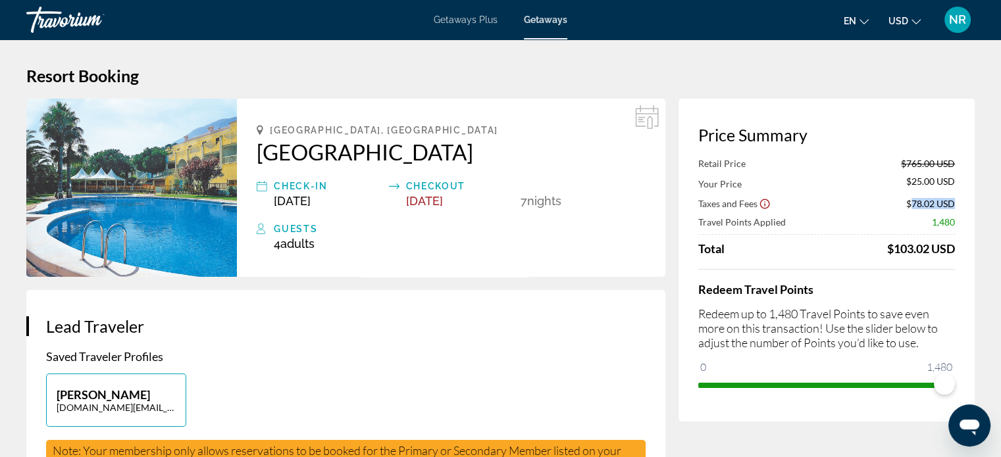
drag, startPoint x: 979, startPoint y: 203, endPoint x: 911, endPoint y: 201, distance: 67.8
drag, startPoint x: 954, startPoint y: 220, endPoint x: 930, endPoint y: 214, distance: 24.6
click at [930, 214] on div "Price Summary Retail Price $765.00 USD Your Price $25.00 USD Taxes and Fees $78…" at bounding box center [827, 260] width 296 height 323
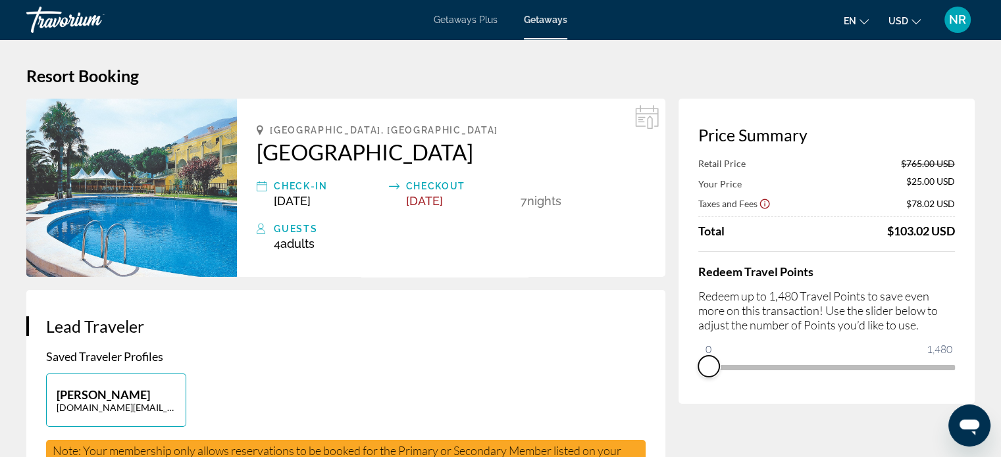
drag, startPoint x: 939, startPoint y: 388, endPoint x: 661, endPoint y: 378, distance: 277.9
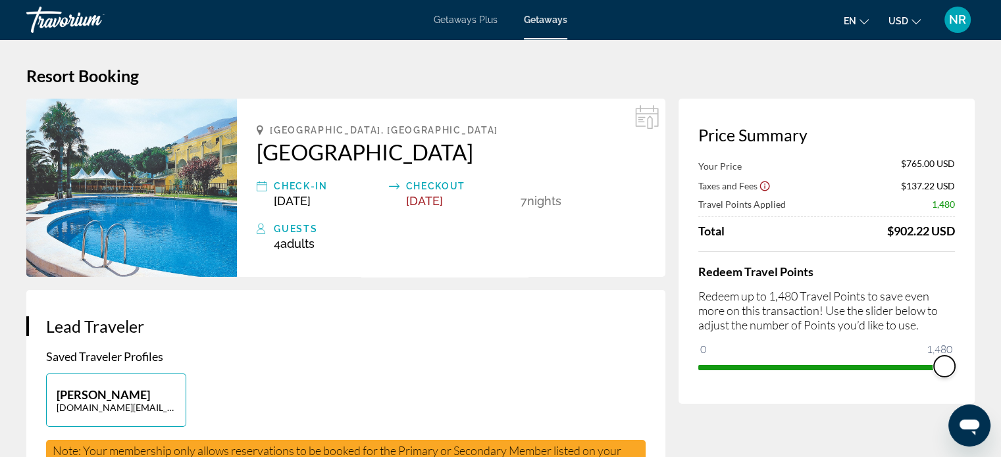
drag, startPoint x: 711, startPoint y: 348, endPoint x: 987, endPoint y: 387, distance: 279.1
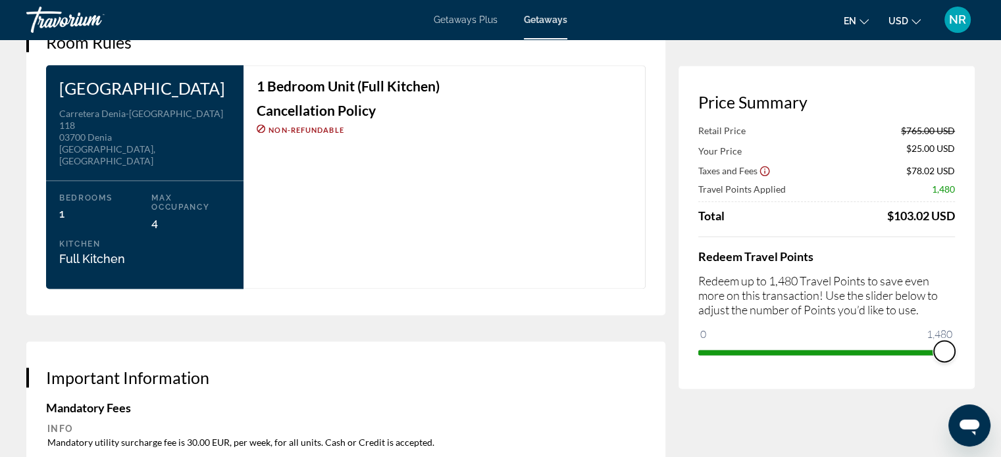
scroll to position [1711, 0]
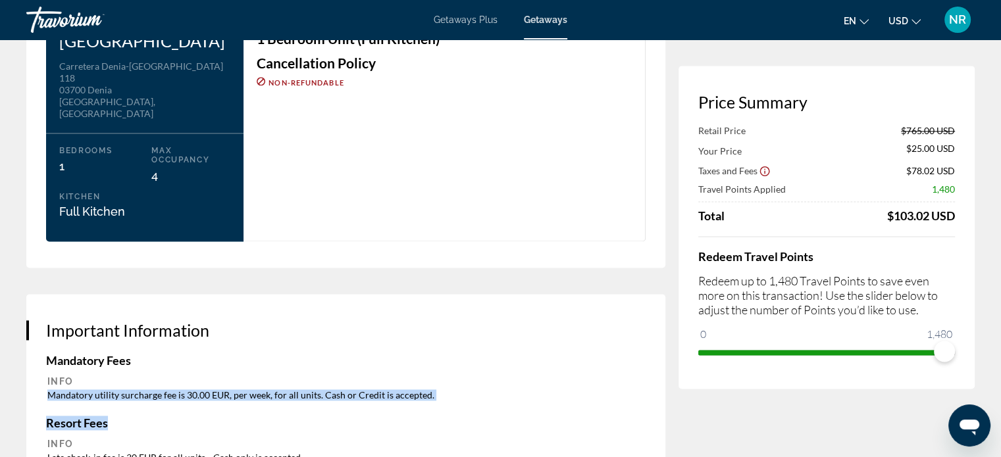
drag, startPoint x: 47, startPoint y: 367, endPoint x: 426, endPoint y: 384, distance: 379.4
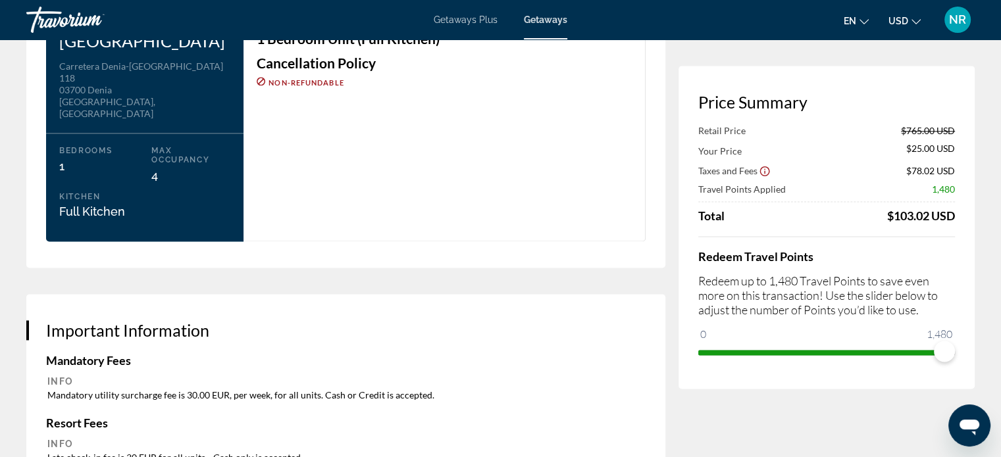
click at [445, 353] on h4 "Mandatory Fees" at bounding box center [346, 360] width 600 height 14
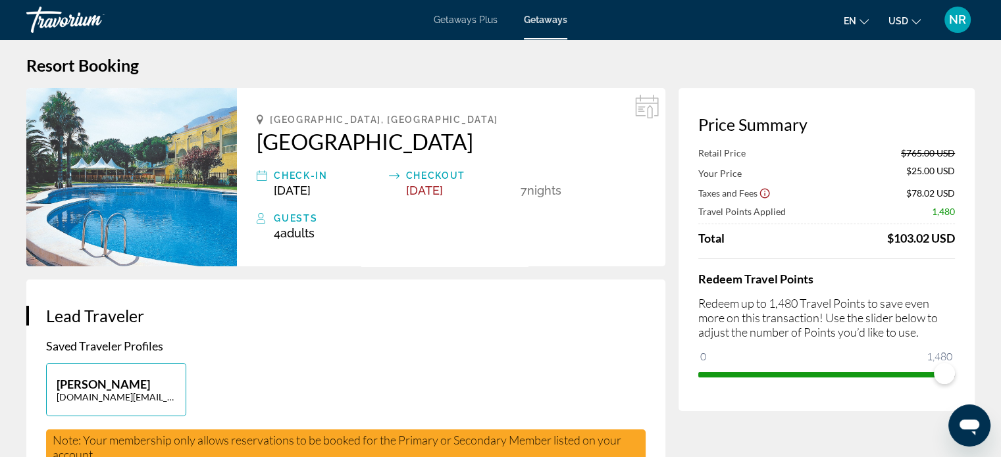
scroll to position [0, 0]
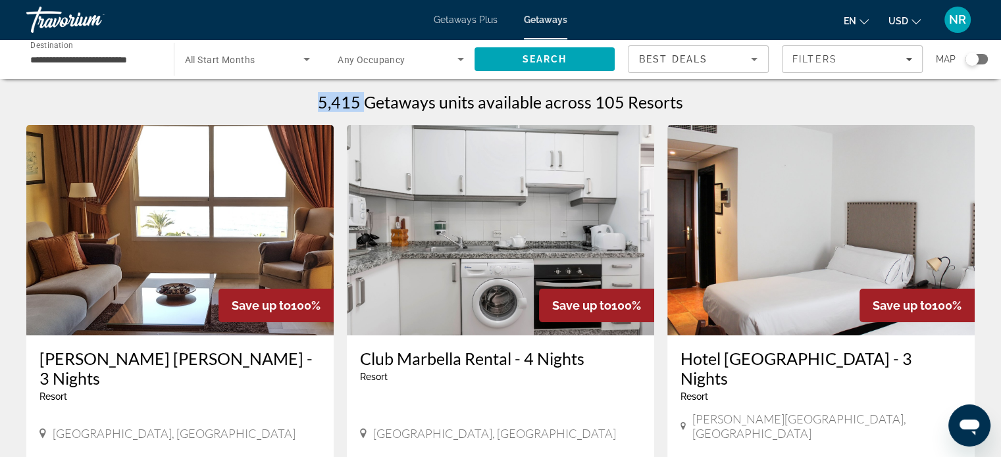
drag, startPoint x: 322, startPoint y: 98, endPoint x: 365, endPoint y: 111, distance: 44.8
click at [365, 111] on h1 "5,415 Getaways units available across 105 Resorts" at bounding box center [500, 102] width 365 height 20
click at [269, 104] on div "5,415 Getaways units available across 105 Resorts" at bounding box center [500, 102] width 948 height 20
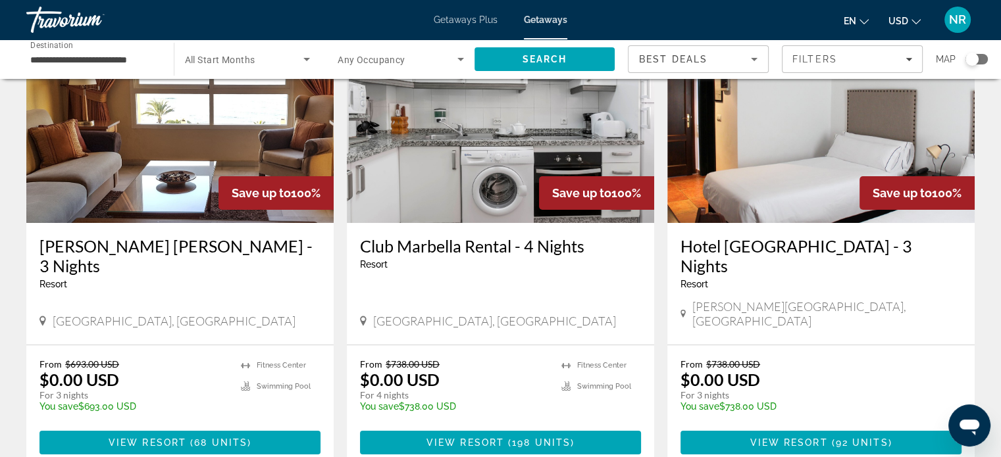
scroll to position [132, 0]
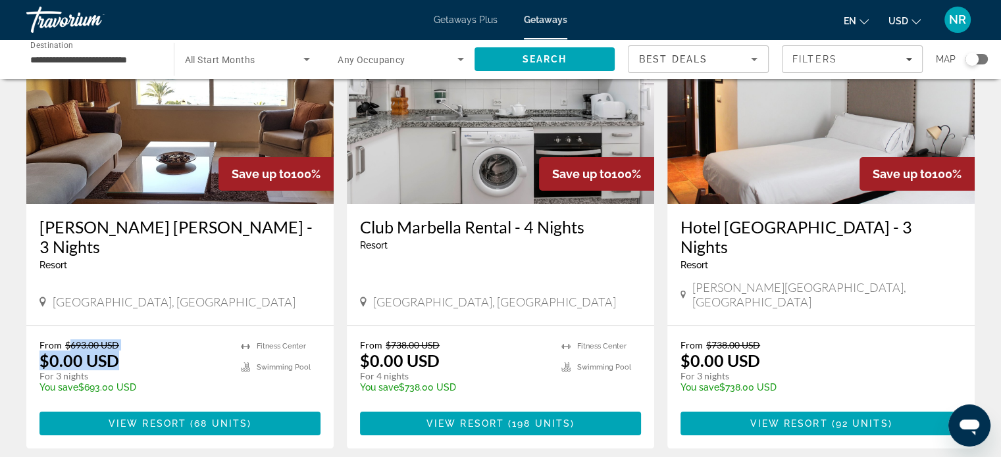
drag, startPoint x: 131, startPoint y: 317, endPoint x: 67, endPoint y: 315, distance: 63.9
click at [67, 340] on div "From $693.00 USD $0.00 USD For 3 nights You save $693.00 USD temp" at bounding box center [133, 371] width 188 height 63
click at [41, 351] on p "$0.00 USD" at bounding box center [79, 361] width 80 height 20
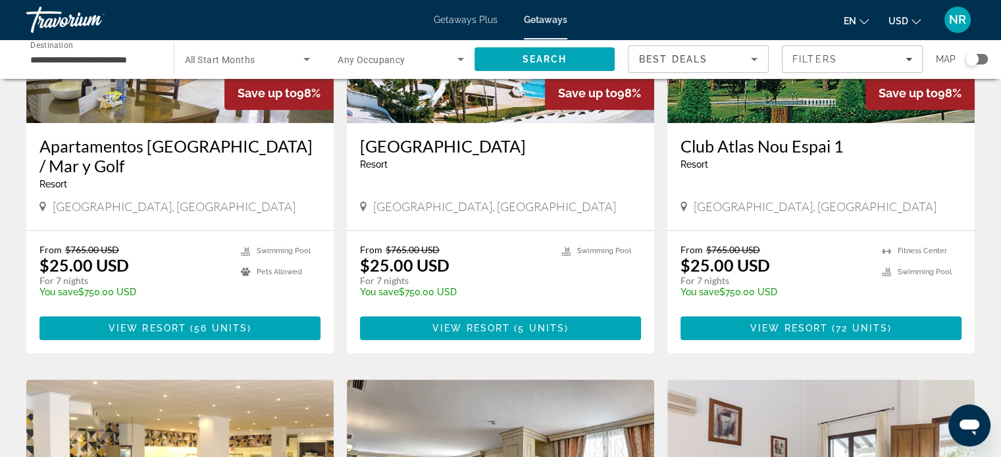
scroll to position [1032, 0]
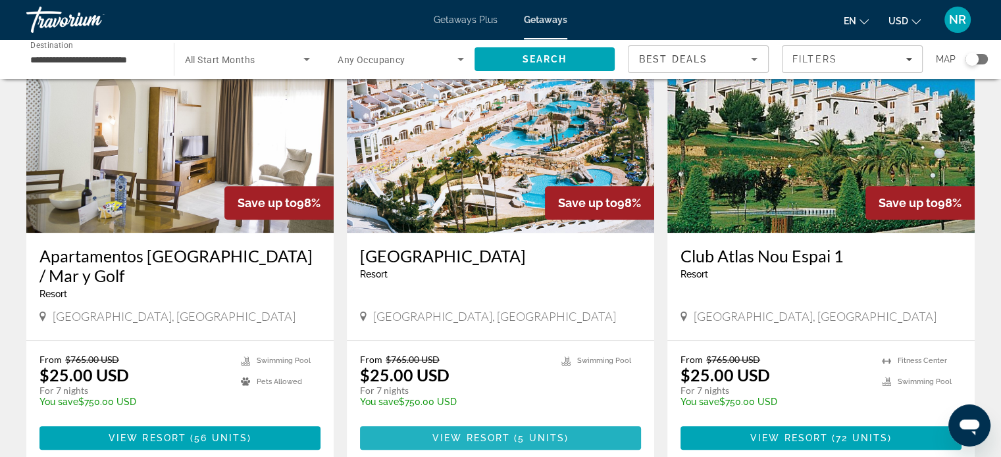
click at [509, 433] on span "View Resort" at bounding box center [471, 438] width 78 height 11
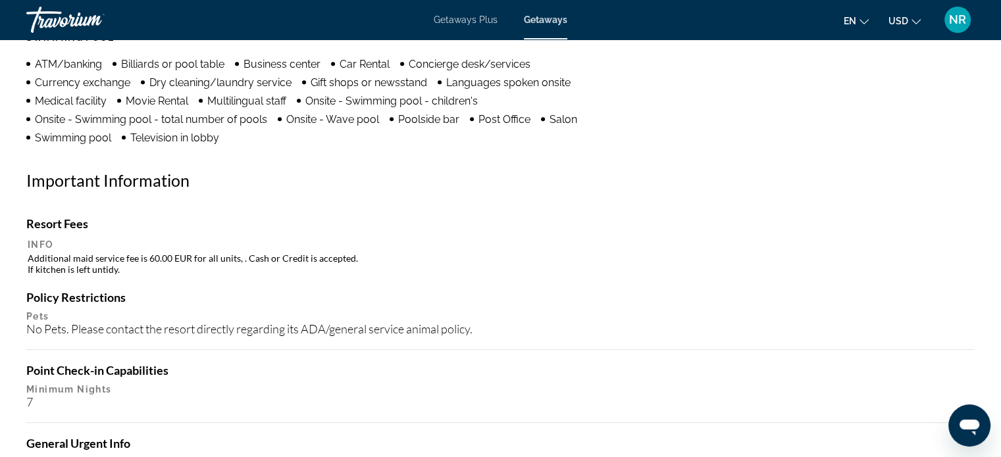
scroll to position [1185, 0]
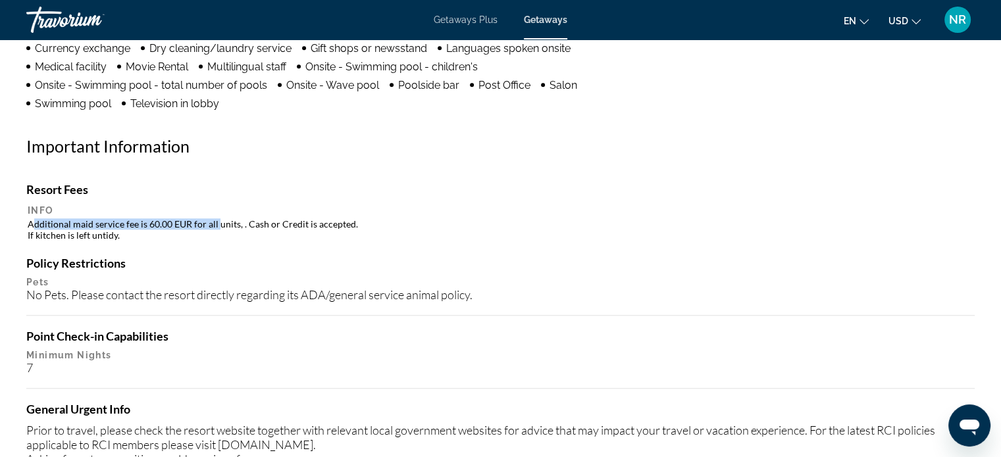
drag, startPoint x: 72, startPoint y: 219, endPoint x: 217, endPoint y: 220, distance: 144.8
click at [217, 220] on td "Additional maid service fee is 60.00 EUR for all units, . Cash or Credit is acc…" at bounding box center [501, 230] width 946 height 24
click at [267, 247] on div "Resort Fees Info Additional maid service fee is 60.00 EUR for all units, . Cash…" at bounding box center [500, 396] width 948 height 428
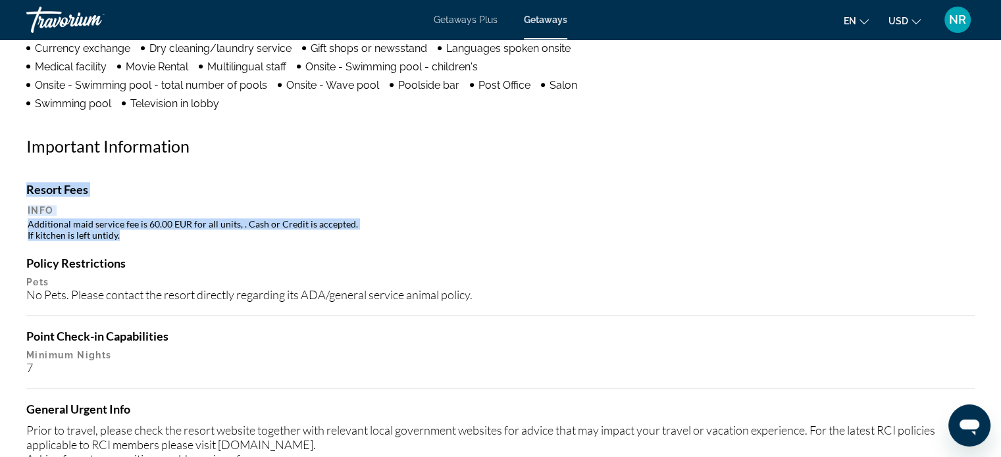
drag, startPoint x: 115, startPoint y: 236, endPoint x: 24, endPoint y: 238, distance: 91.5
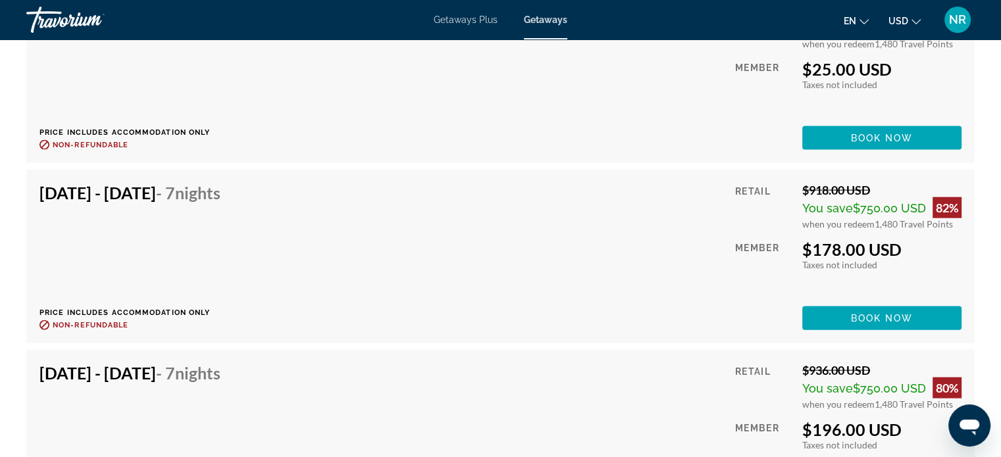
scroll to position [2896, 0]
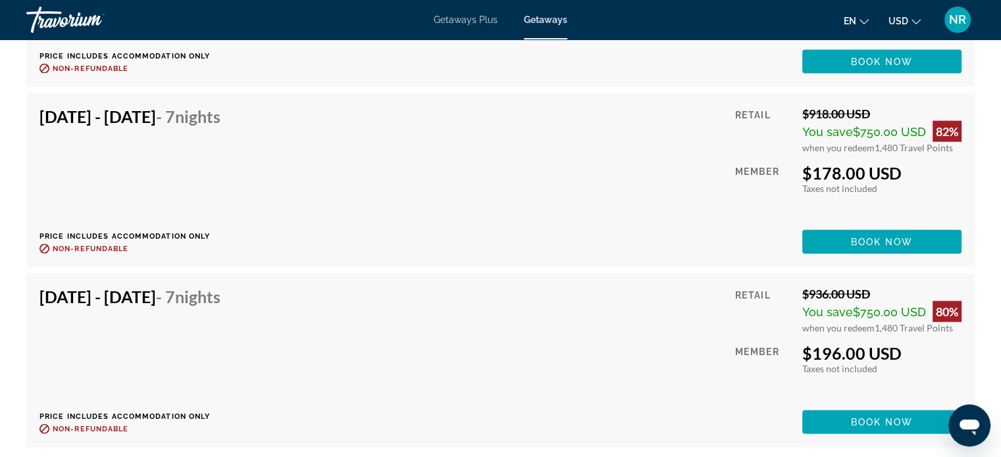
drag, startPoint x: 87, startPoint y: 309, endPoint x: 827, endPoint y: 401, distance: 746.2
click at [220, 307] on h4 "[DATE] - [DATE] - 7 Nights" at bounding box center [129, 297] width 181 height 20
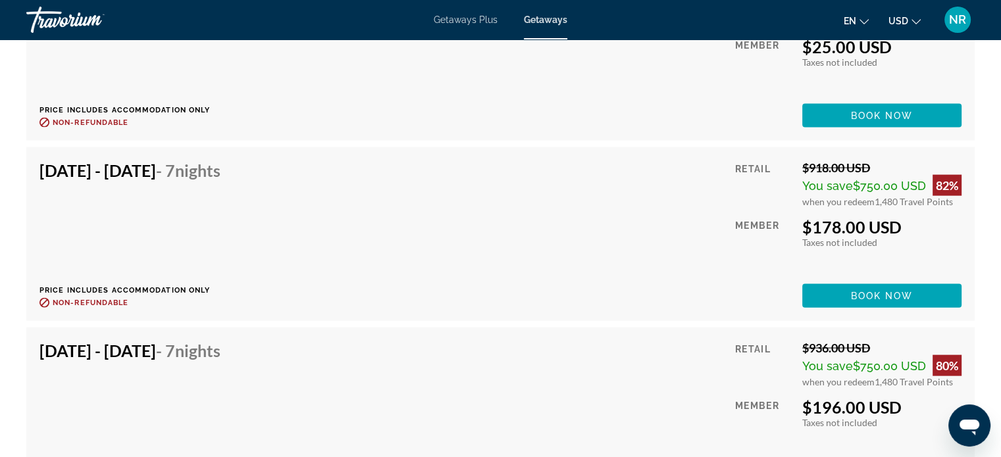
scroll to position [3027, 0]
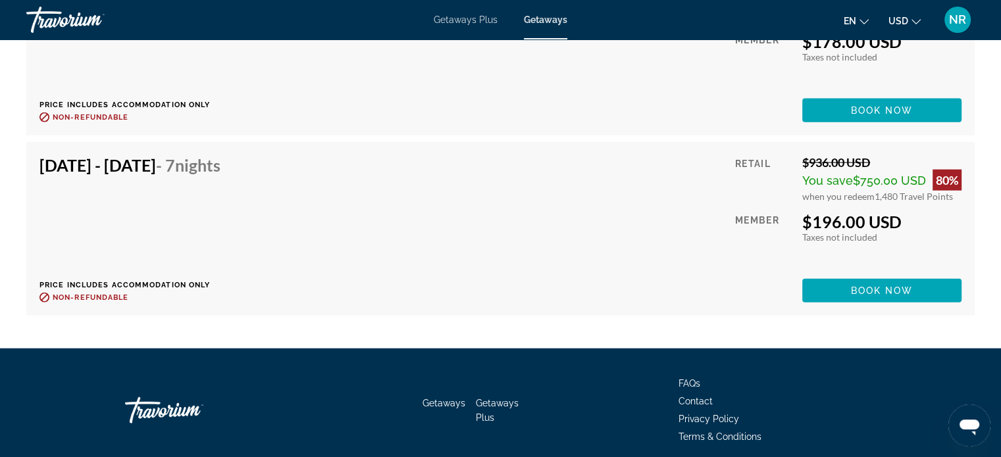
click at [230, 255] on div "[DATE] - [DATE] - 7 Nights Price includes accommodation only Refundable until :…" at bounding box center [134, 228] width 191 height 147
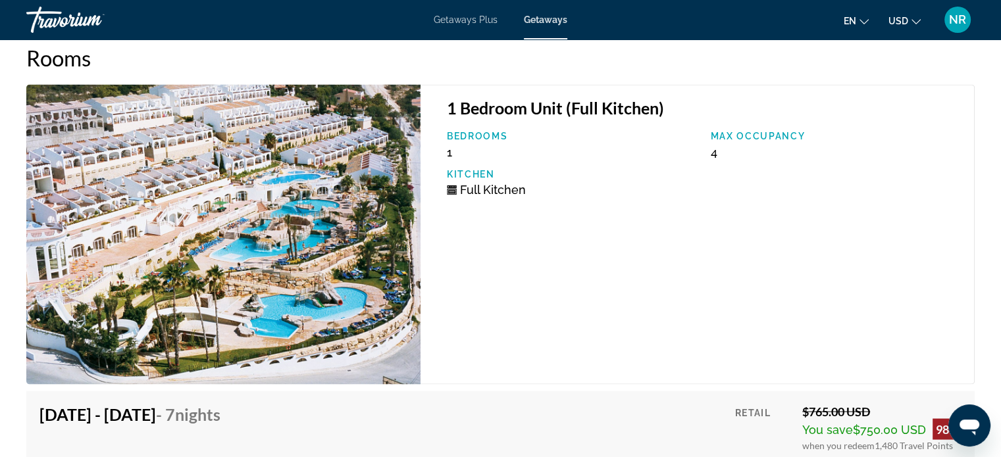
scroll to position [2238, 0]
click at [444, 14] on span "Getaways Plus" at bounding box center [466, 19] width 64 height 11
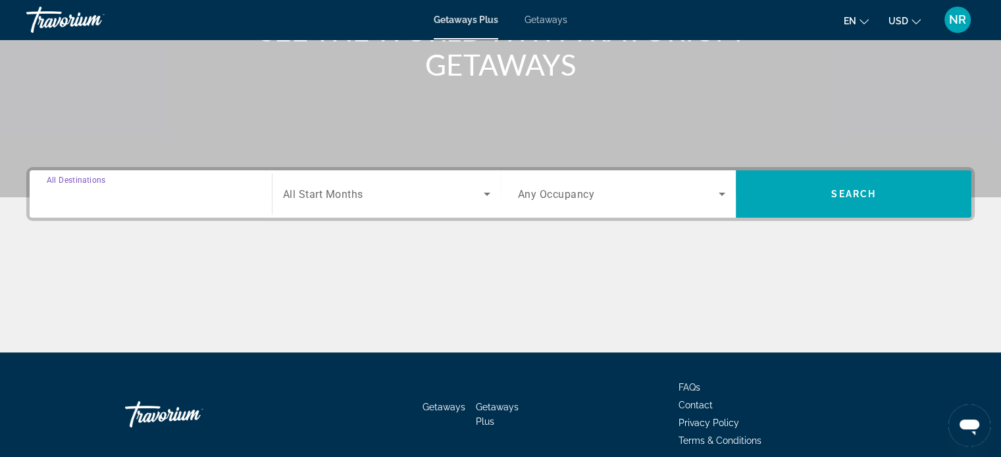
click at [149, 194] on input "Destination All Destinations" at bounding box center [151, 195] width 208 height 16
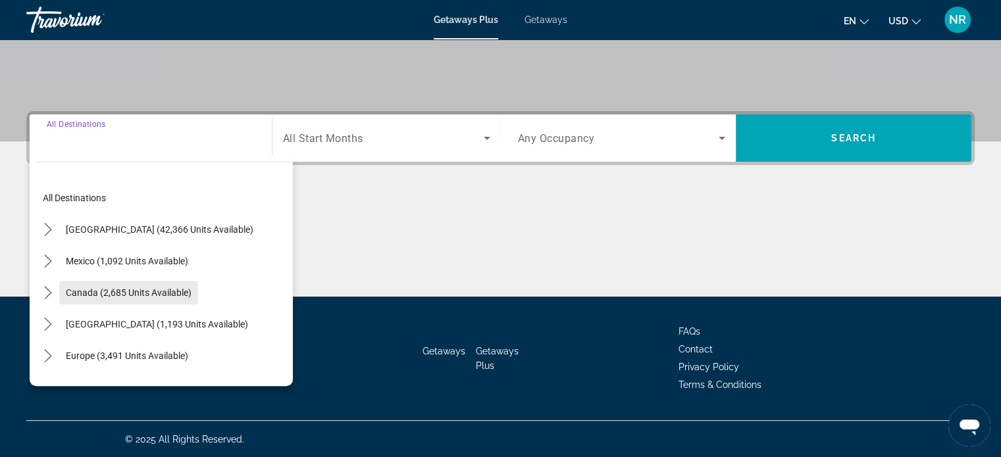
scroll to position [66, 0]
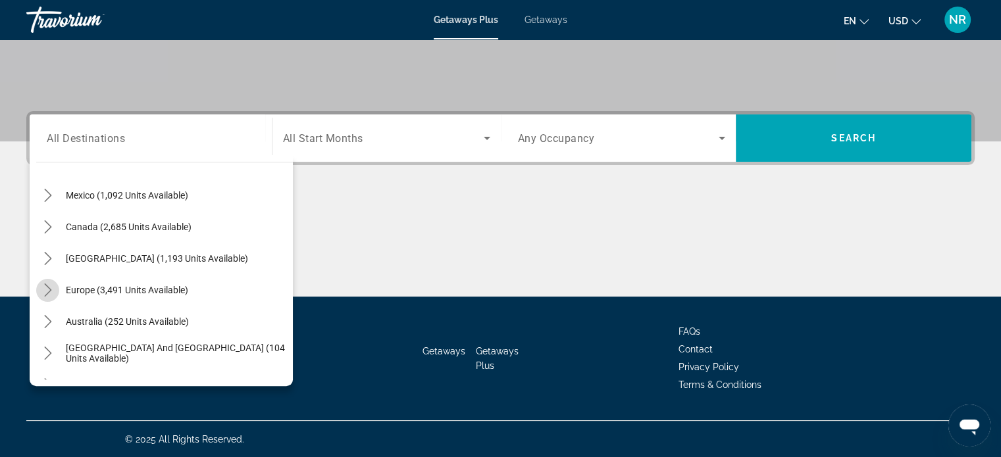
click at [45, 288] on icon "Toggle Europe (3,491 units available) submenu" at bounding box center [47, 290] width 13 height 13
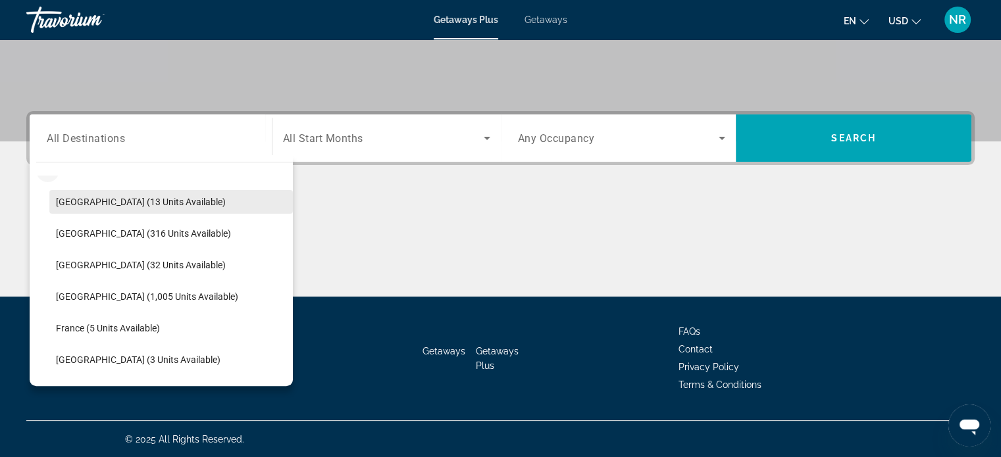
scroll to position [165, 0]
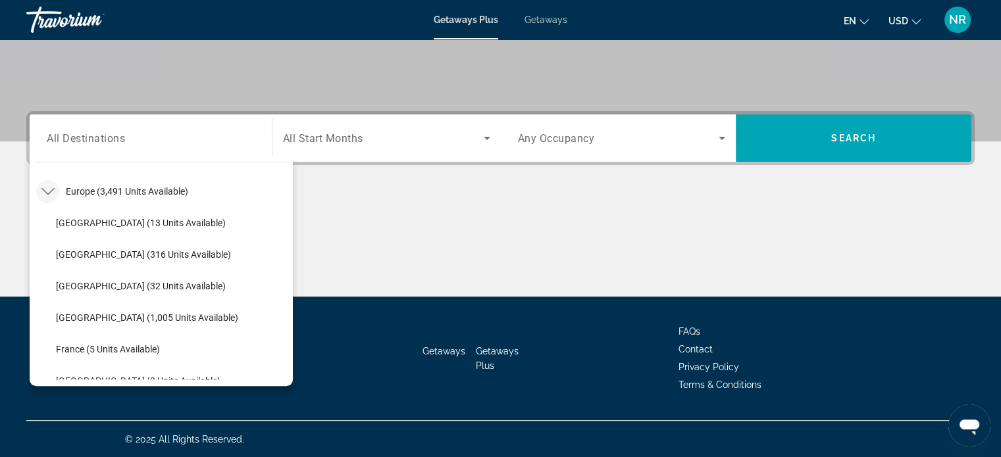
click at [105, 218] on span "[GEOGRAPHIC_DATA] (13 units available)" at bounding box center [141, 223] width 170 height 11
type input "**********"
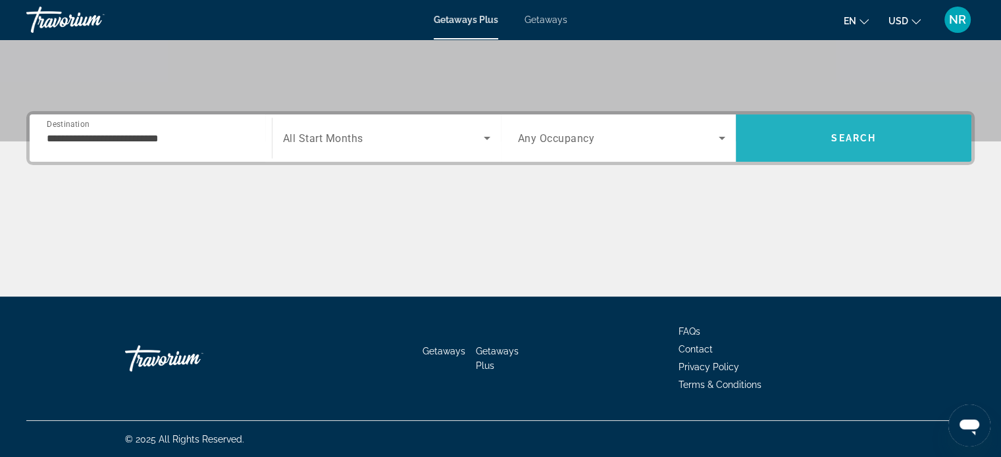
click at [824, 147] on span "Search" at bounding box center [854, 138] width 236 height 32
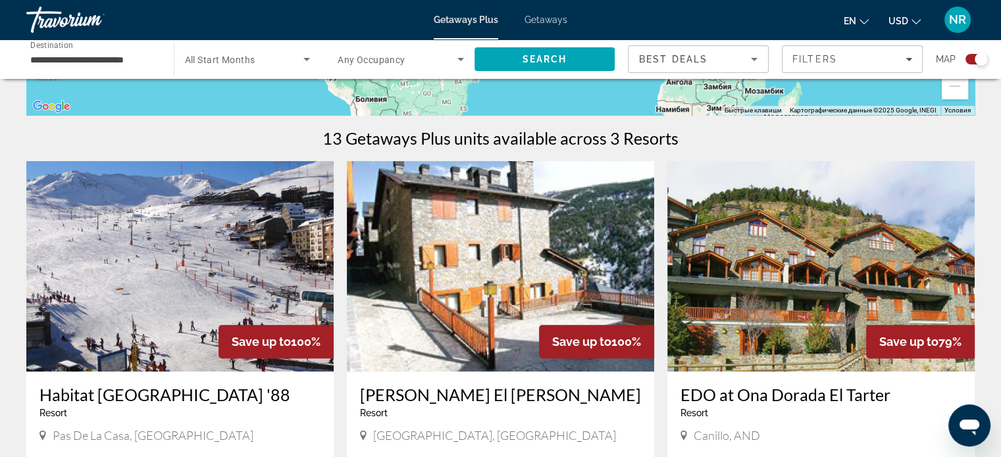
scroll to position [395, 0]
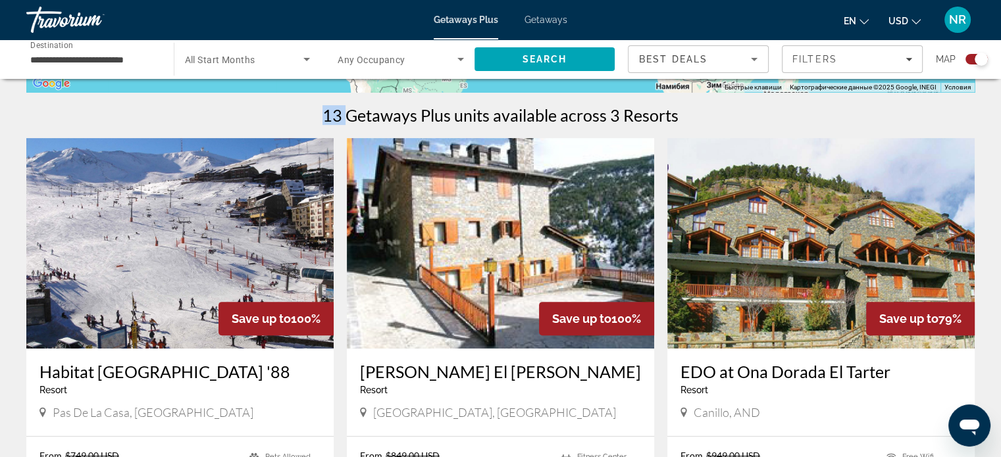
drag, startPoint x: 324, startPoint y: 113, endPoint x: 347, endPoint y: 110, distance: 23.2
click at [347, 110] on h1 "13 Getaways Plus units available across 3 Resorts" at bounding box center [500, 115] width 356 height 20
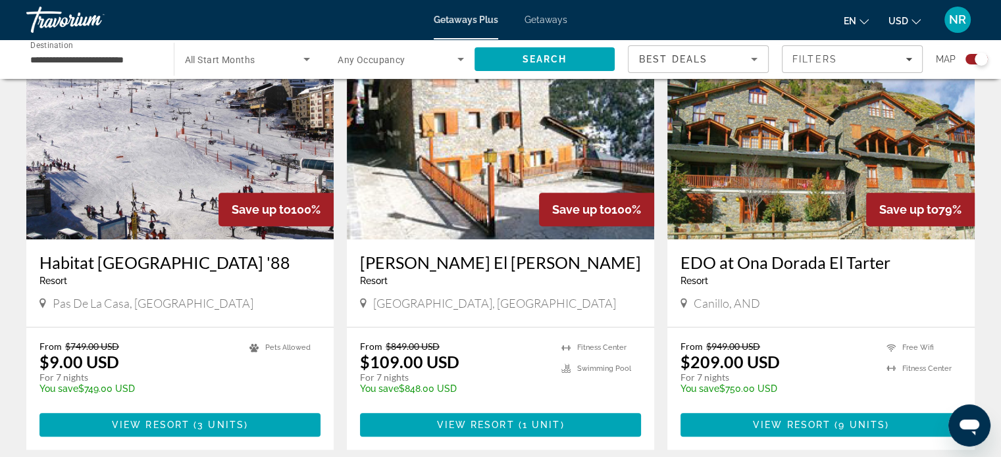
scroll to position [527, 0]
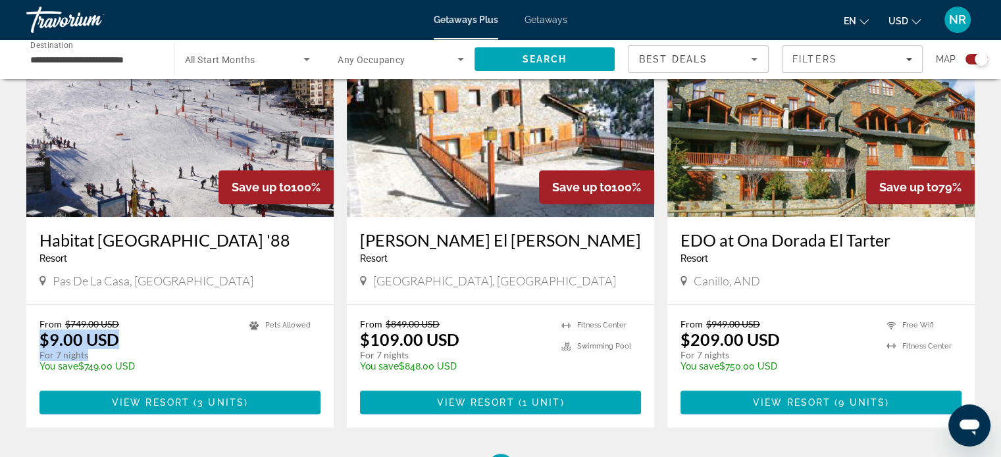
drag, startPoint x: 90, startPoint y: 353, endPoint x: 26, endPoint y: 336, distance: 66.1
click at [26, 336] on div "From $749.00 USD $9.00 USD For 7 nights You save $749.00 USD temp 2.5 Pets [GEO…" at bounding box center [179, 366] width 307 height 122
click at [5, 315] on div "← Переместить влево → Переместить вправо ↑ Переместить вверх ↓ Переместить вниз…" at bounding box center [500, 23] width 1001 height 915
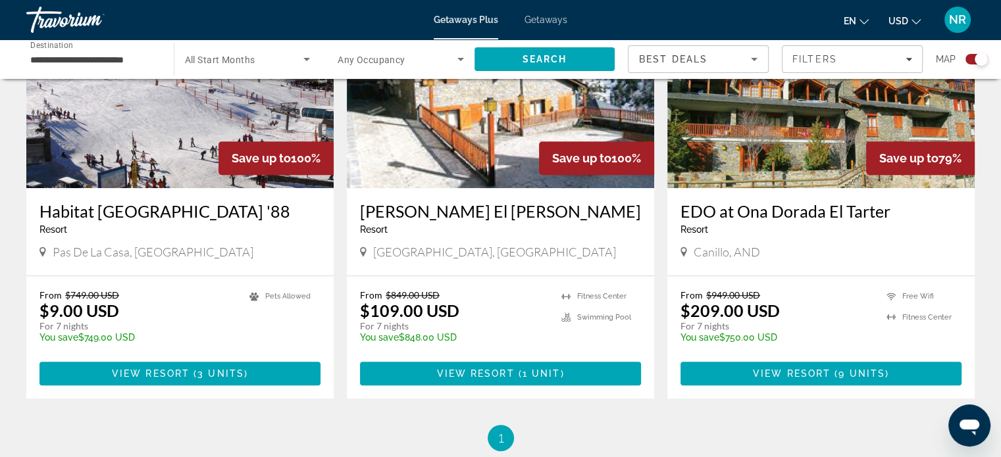
scroll to position [658, 0]
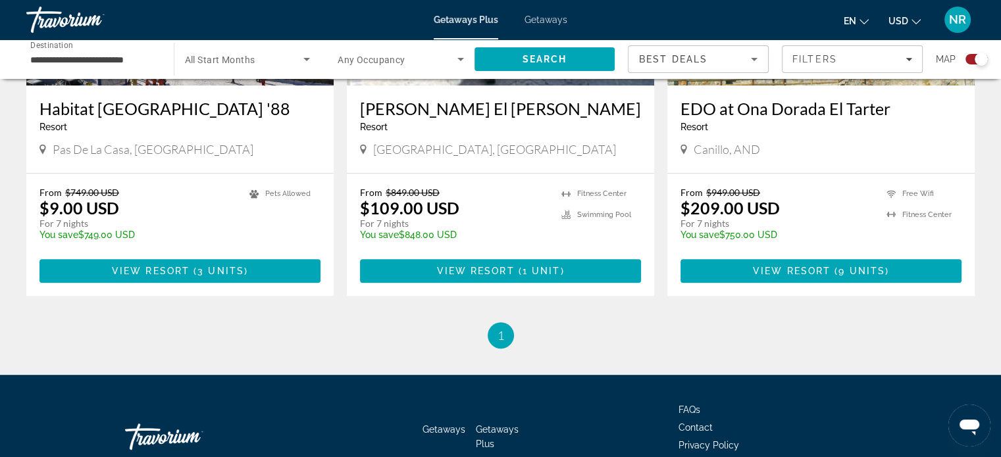
click at [517, 334] on ul "1 / 1 You're on page 1" at bounding box center [500, 335] width 948 height 26
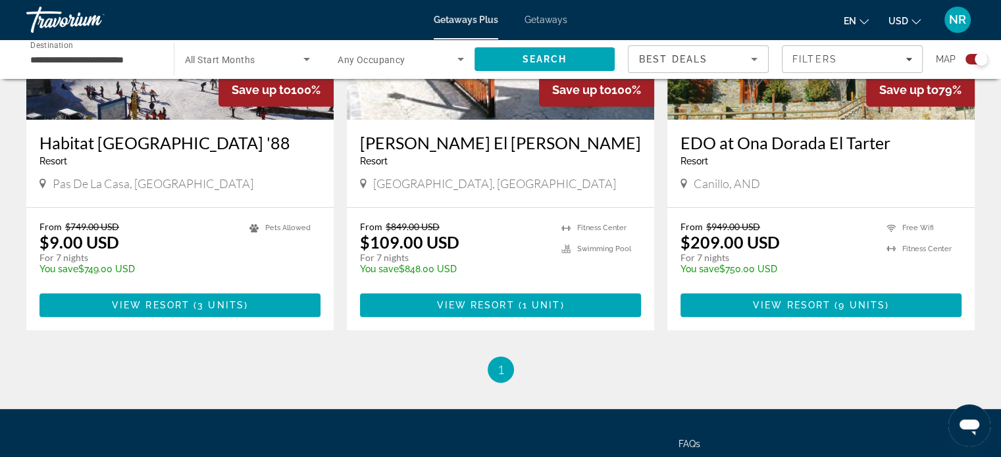
scroll to position [592, 0]
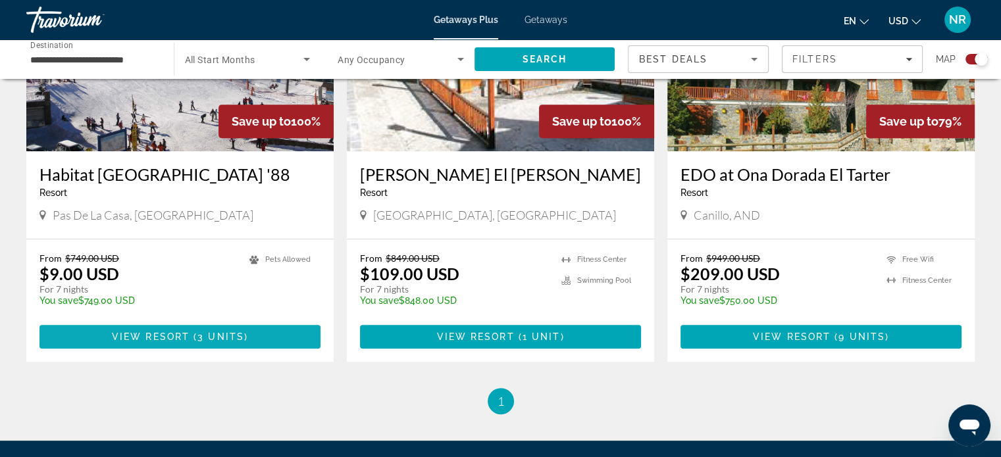
click at [167, 336] on span "View Resort" at bounding box center [151, 337] width 78 height 11
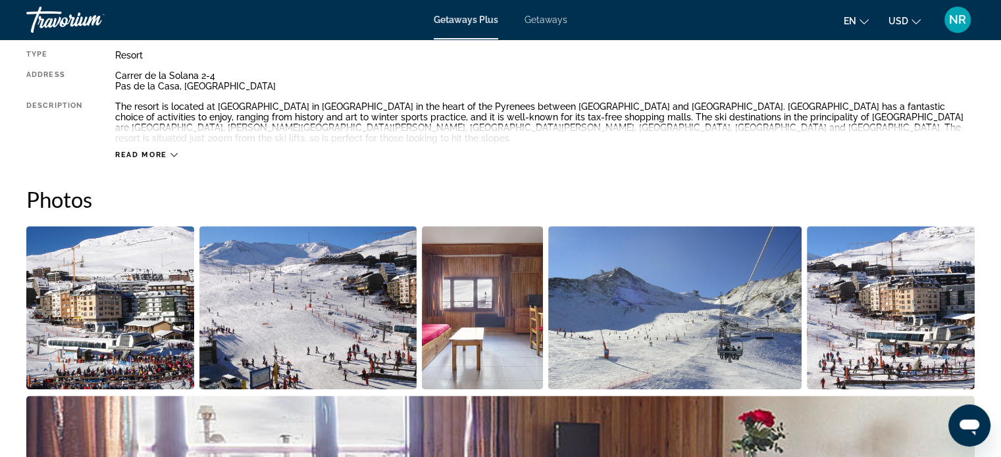
scroll to position [329, 0]
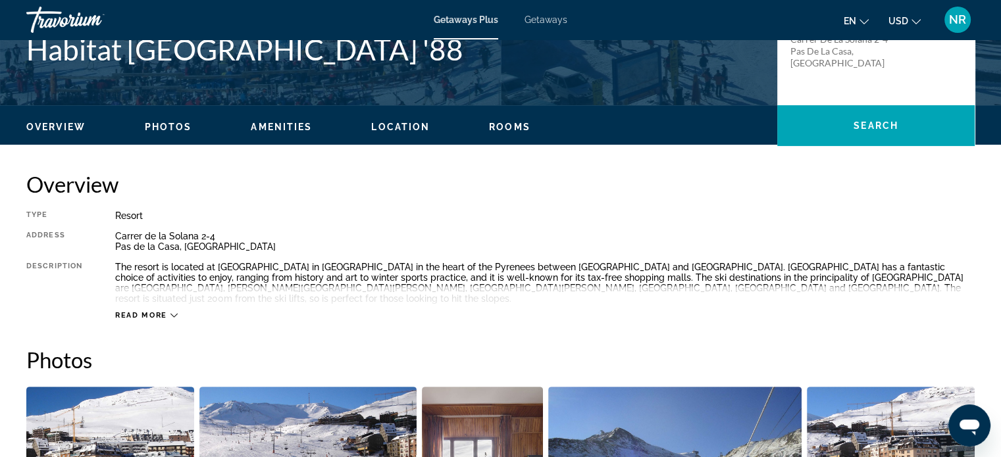
click at [175, 312] on icon "Main content" at bounding box center [173, 315] width 7 height 7
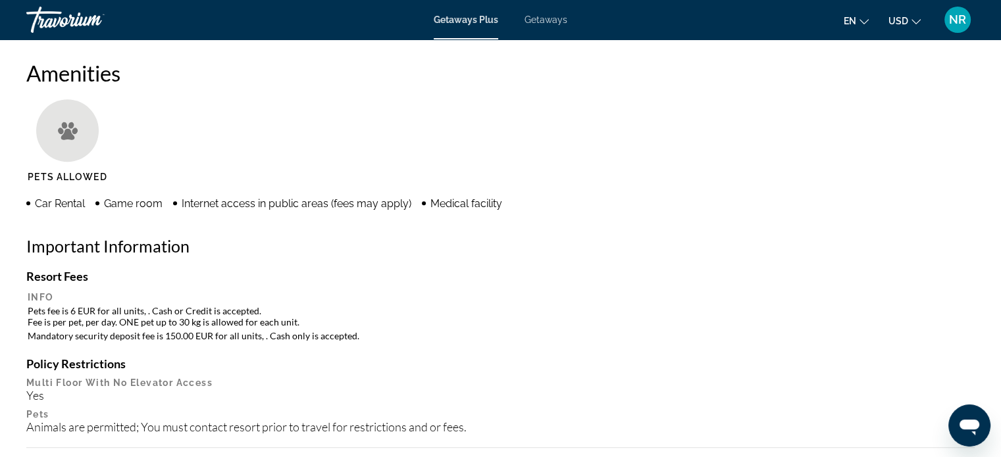
scroll to position [1053, 0]
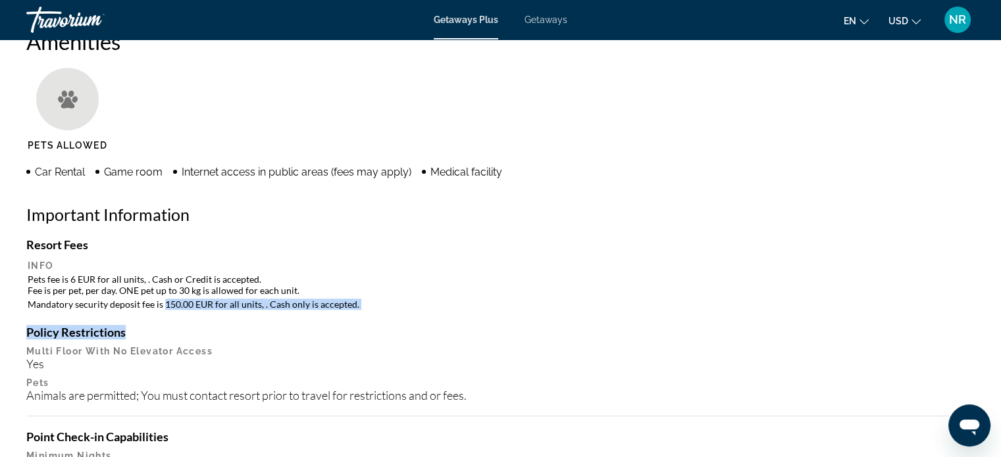
drag, startPoint x: 165, startPoint y: 292, endPoint x: 226, endPoint y: 302, distance: 62.8
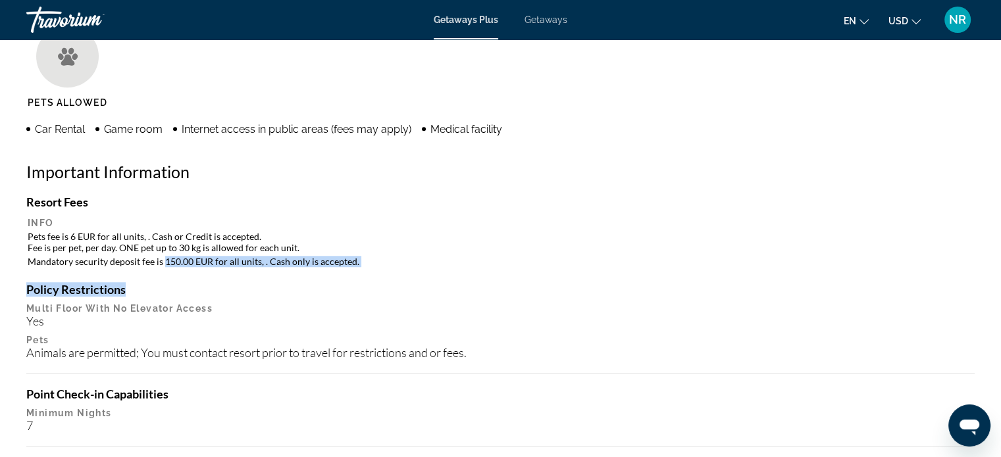
scroll to position [1119, 0]
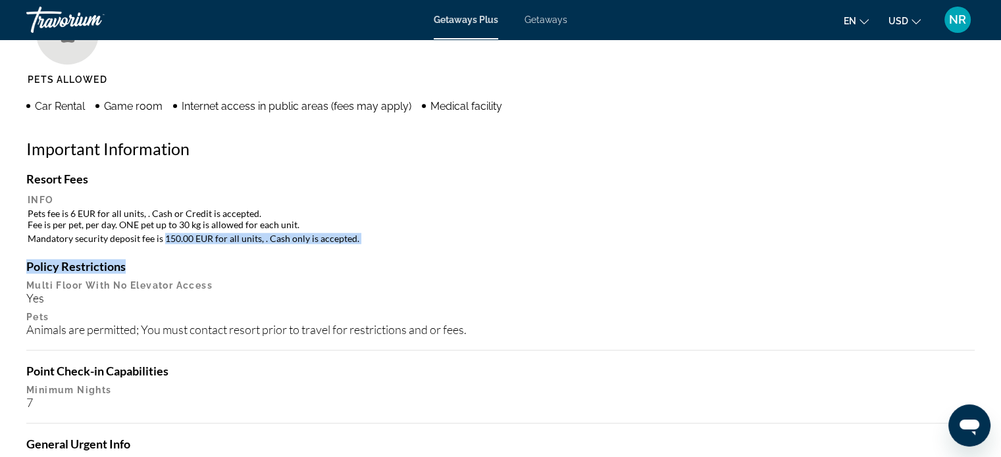
click at [360, 259] on h4 "Policy Restrictions" at bounding box center [500, 266] width 948 height 14
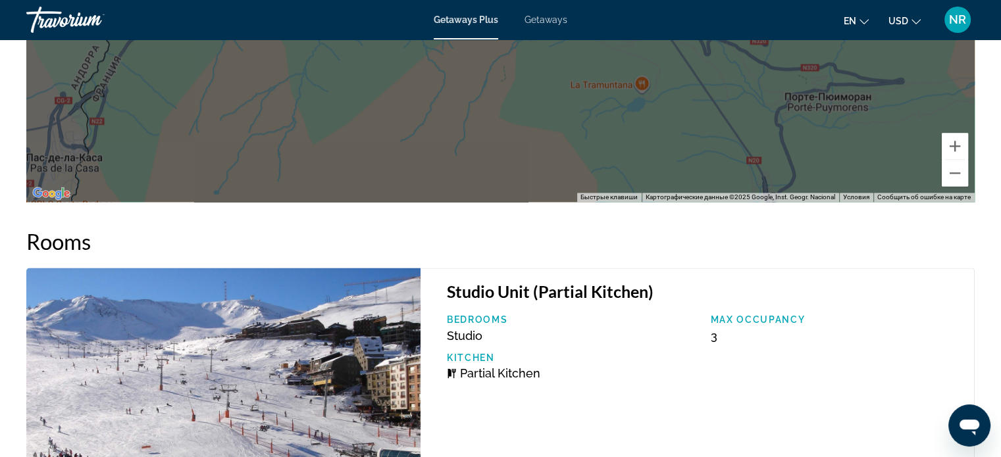
scroll to position [2040, 0]
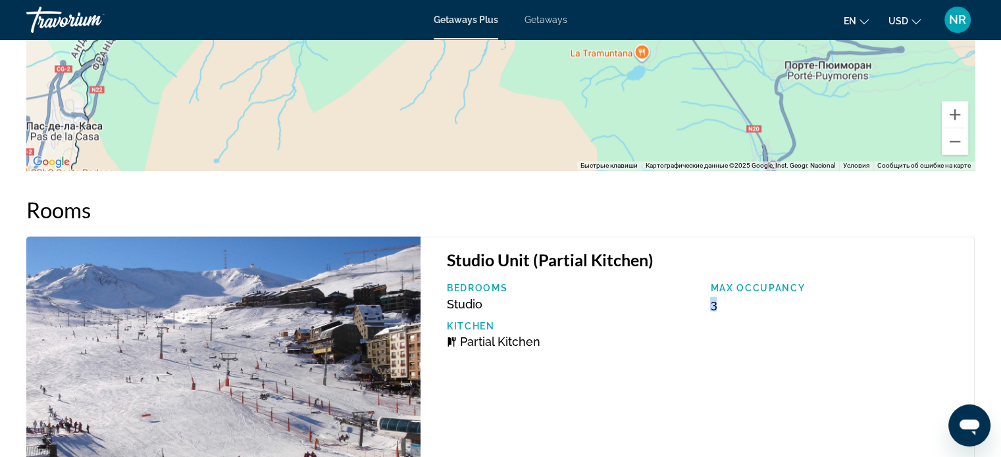
drag, startPoint x: 731, startPoint y: 292, endPoint x: 713, endPoint y: 286, distance: 18.5
click at [713, 286] on div "Max Occupancy 3" at bounding box center [836, 297] width 264 height 28
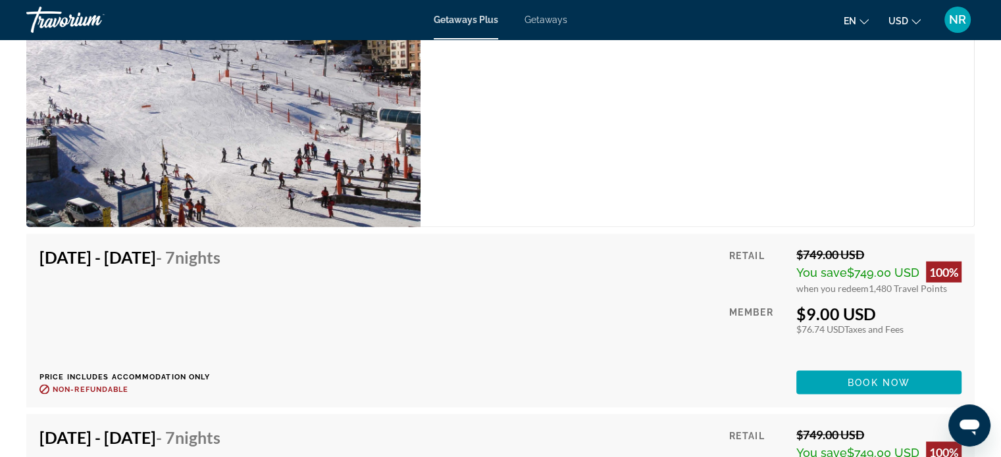
scroll to position [2369, 0]
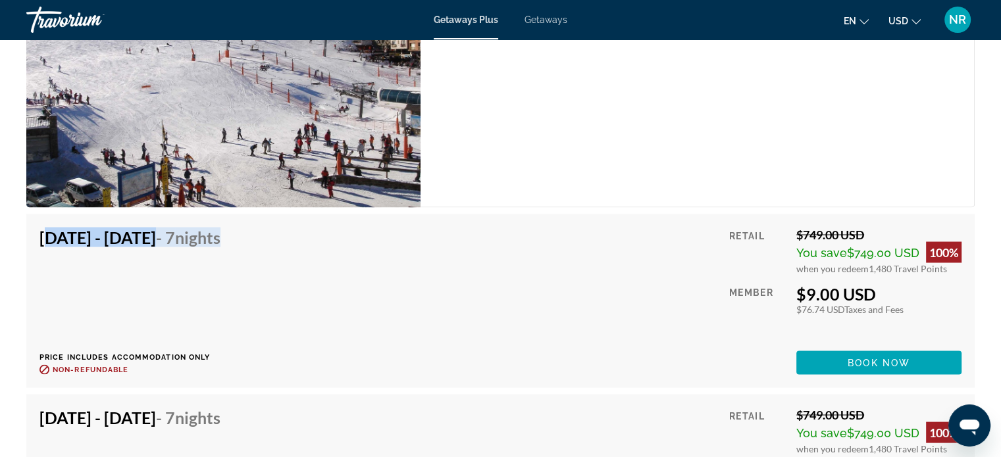
drag, startPoint x: 39, startPoint y: 218, endPoint x: 313, endPoint y: 201, distance: 273.6
click at [313, 214] on div "[DATE] - [DATE] - 7 Nights Price includes accommodation only Refundable until :…" at bounding box center [500, 301] width 948 height 174
drag, startPoint x: 1, startPoint y: 284, endPoint x: 16, endPoint y: 278, distance: 16.3
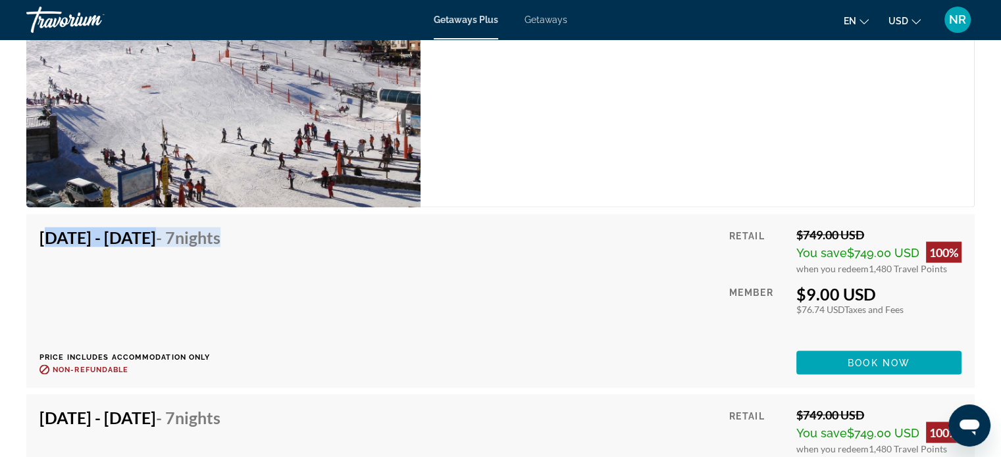
click at [31, 222] on div "[DATE] - [DATE] - 7 Nights Price includes accommodation only Refundable until :…" at bounding box center [500, 301] width 948 height 174
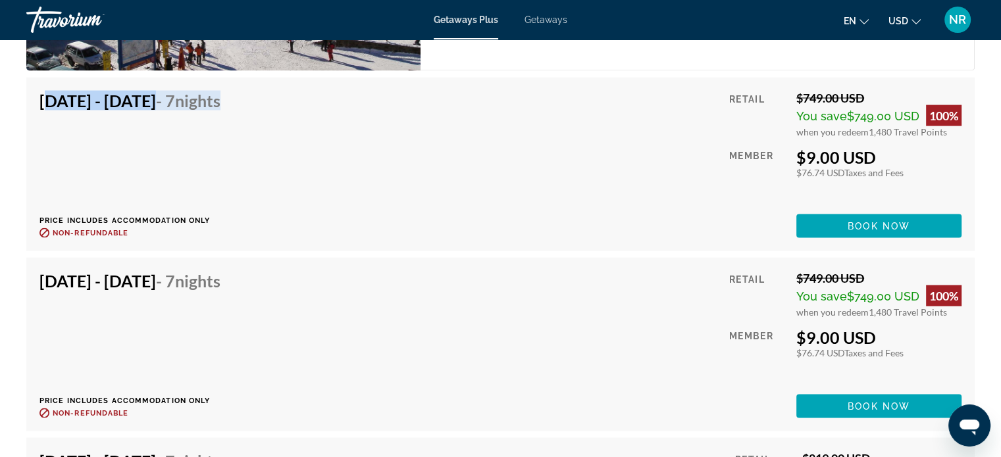
scroll to position [2698, 0]
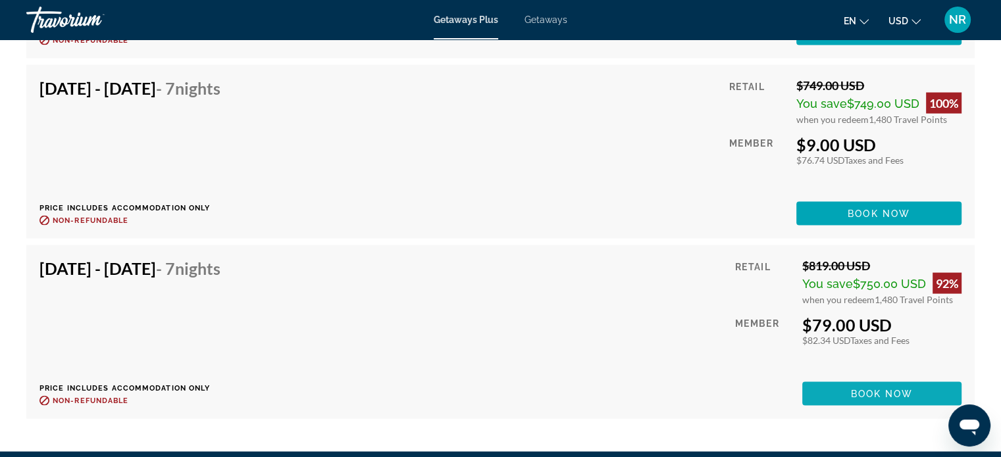
click at [912, 389] on span "Book now" at bounding box center [882, 394] width 63 height 11
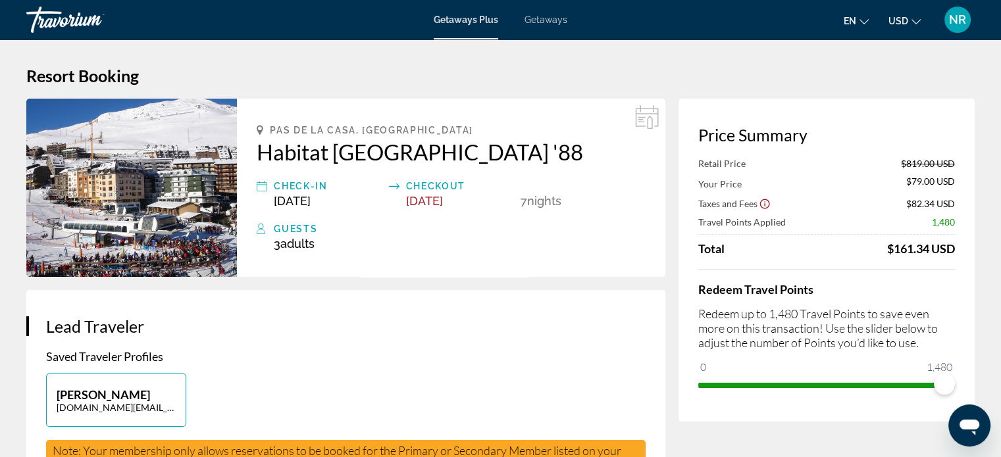
drag, startPoint x: 900, startPoint y: 160, endPoint x: 957, endPoint y: 165, distance: 57.5
click at [957, 165] on div "Price Summary Retail Price $819.00 USD Your Price $79.00 USD Taxes and Fees $82…" at bounding box center [827, 260] width 296 height 323
drag, startPoint x: 964, startPoint y: 251, endPoint x: 840, endPoint y: 247, distance: 124.5
click at [840, 247] on div "Price Summary Retail Price $819.00 USD Your Price $79.00 USD Taxes and Fees $82…" at bounding box center [827, 260] width 296 height 323
click at [900, 212] on div "Retail Price $819.00 USD Your Price $79.00 USD Taxes and Fees $82.34 USD Travel…" at bounding box center [826, 207] width 257 height 98
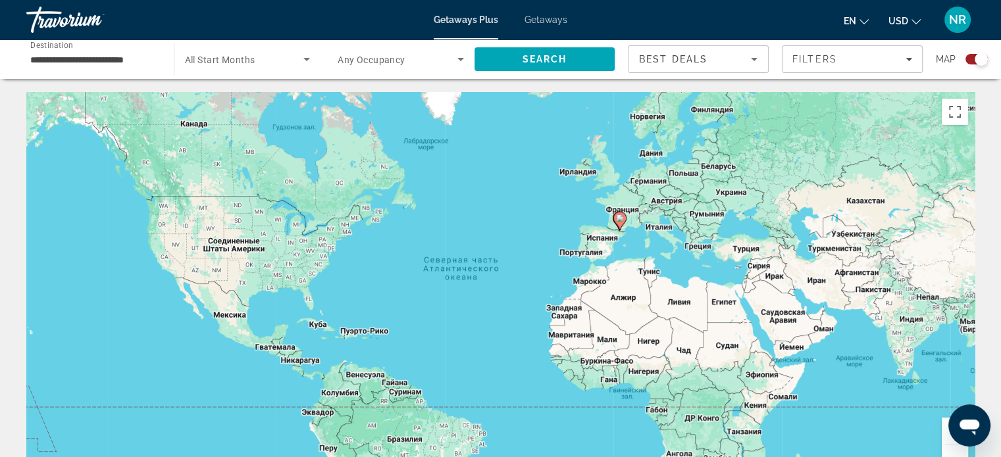
click at [554, 19] on span "Getaways" at bounding box center [546, 19] width 43 height 11
